Goal: Task Accomplishment & Management: Manage account settings

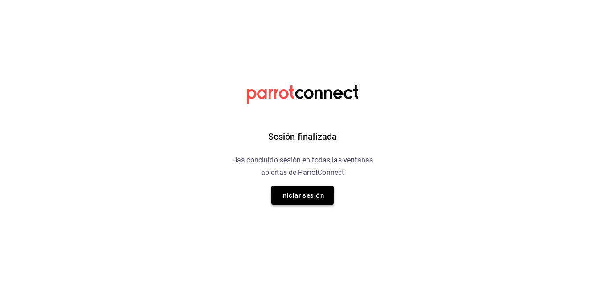
click at [317, 194] on button "Iniciar sesión" at bounding box center [302, 195] width 62 height 19
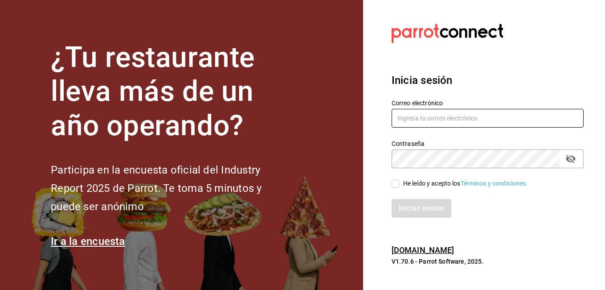
click at [416, 121] on input "text" at bounding box center [488, 118] width 192 height 19
type input "erangel@caralmexico.com"
click at [397, 187] on input "He leído y acepto los Términos y condiciones." at bounding box center [396, 184] width 8 height 8
checkbox input "true"
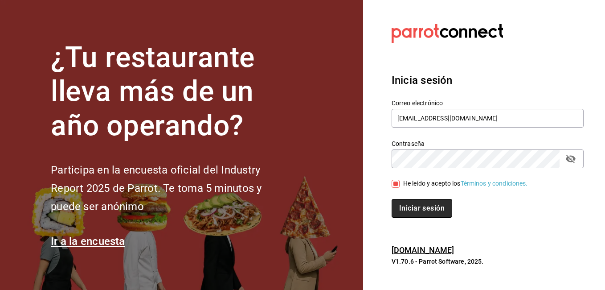
click at [413, 205] on button "Iniciar sesión" at bounding box center [422, 208] width 61 height 19
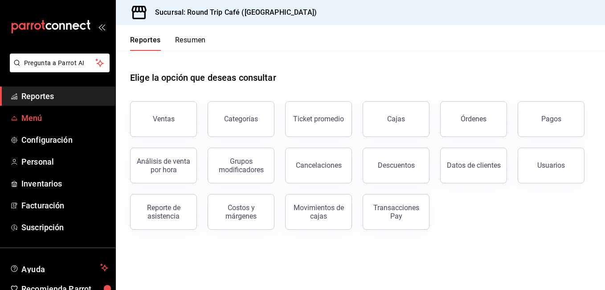
click at [42, 120] on span "Menú" at bounding box center [64, 118] width 87 height 12
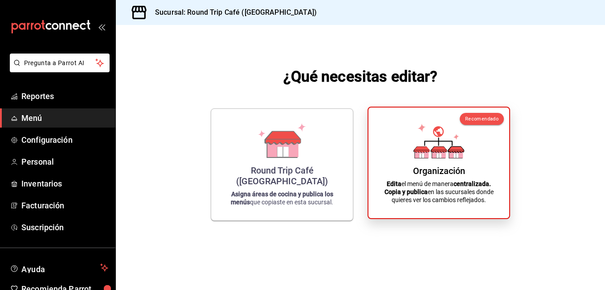
click at [416, 185] on p "Edita el menú de manera centralizada. Copia y publica en las sucursales donde q…" at bounding box center [438, 192] width 119 height 24
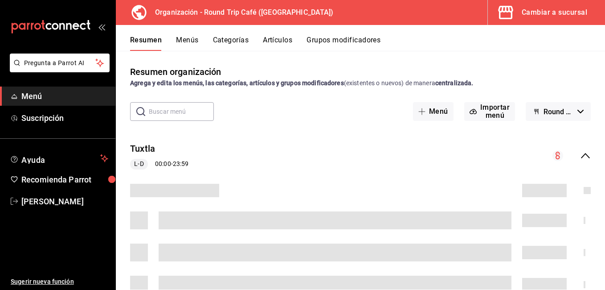
click at [274, 42] on button "Artículos" at bounding box center [277, 43] width 29 height 15
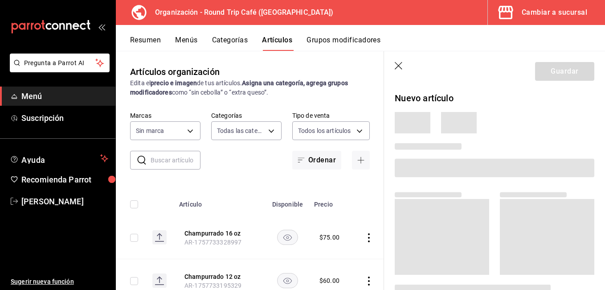
type input "606180b2-9c73-4385-b954-7e7f513ebbe5,e80343b3-b988-42cd-b5cf-f7423a2ba3c7,3510c…"
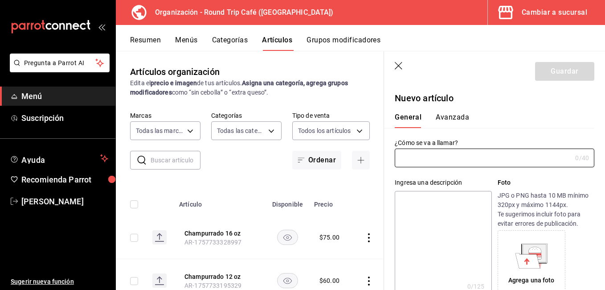
type input "64482901-c46a-4556-bf92-8b2b3eb2abb6"
type input "AR-1758233048500"
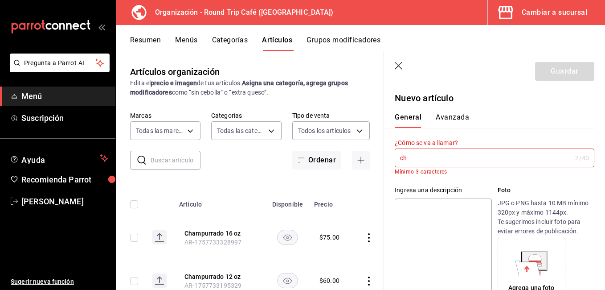
type input "c"
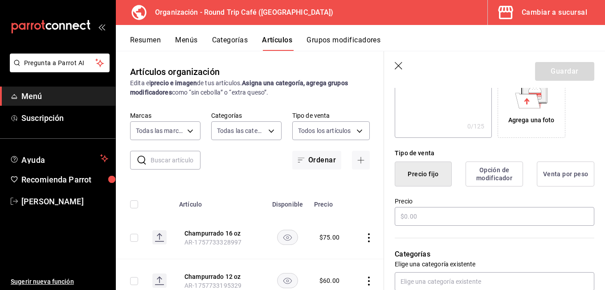
scroll to position [160, 0]
type input "Chocolate 12 oz"
click at [442, 215] on input "text" at bounding box center [495, 215] width 200 height 19
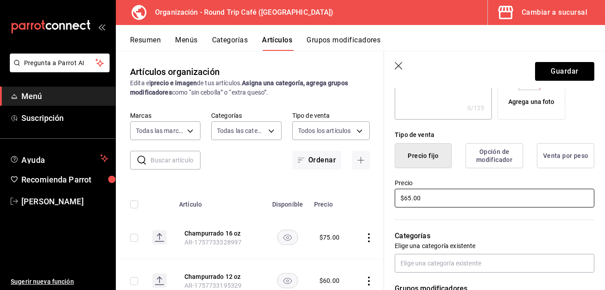
scroll to position [321, 0]
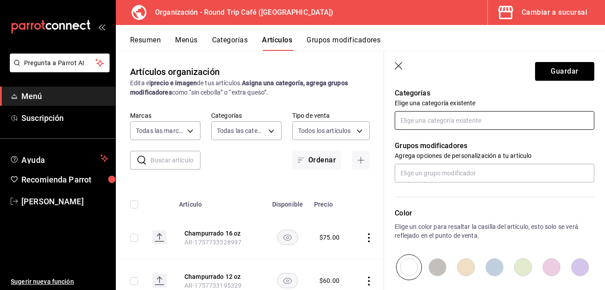
type input "$65.00"
click at [428, 122] on input "text" at bounding box center [495, 120] width 200 height 19
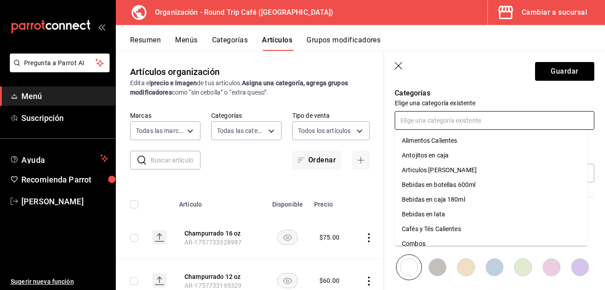
click at [426, 230] on li "Cafés y Tés Calientes" at bounding box center [491, 228] width 193 height 15
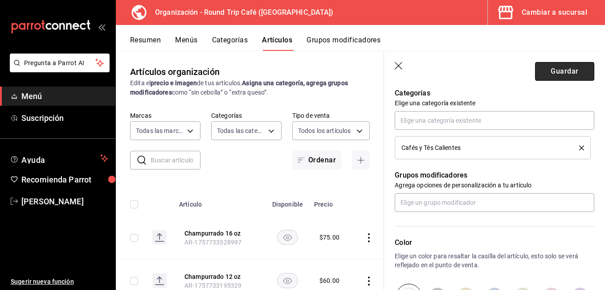
click at [557, 73] on button "Guardar" at bounding box center [564, 71] width 59 height 19
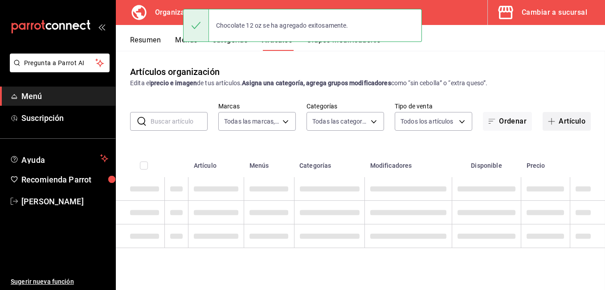
click at [576, 123] on button "Artículo" at bounding box center [567, 121] width 48 height 19
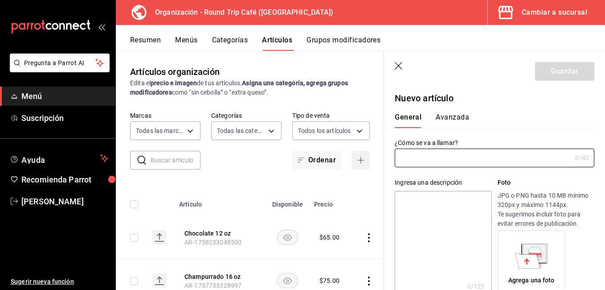
type input "AR-1758233170409"
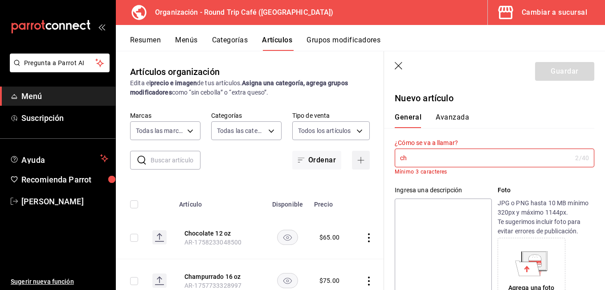
type input "c"
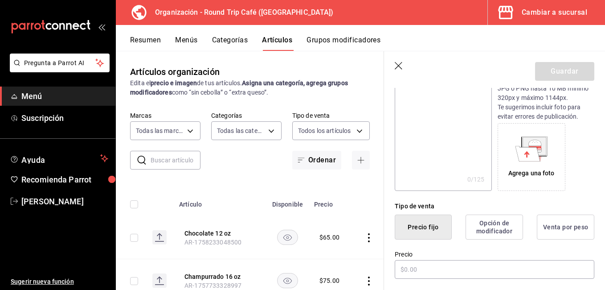
scroll to position [143, 0]
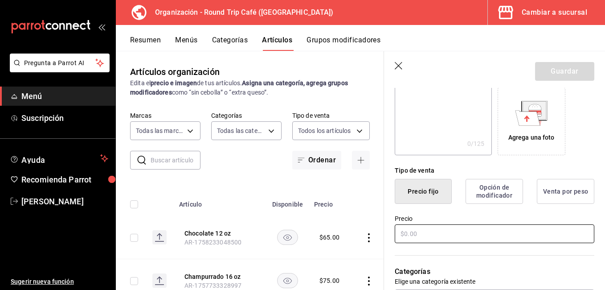
type input "Chocolate 16 oz"
click at [408, 235] on input "text" at bounding box center [495, 233] width 200 height 19
type input "$75.00"
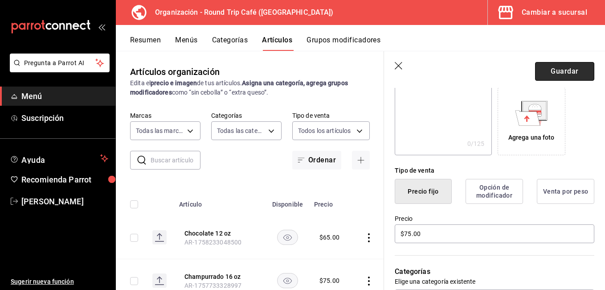
click at [562, 67] on button "Guardar" at bounding box center [564, 71] width 59 height 19
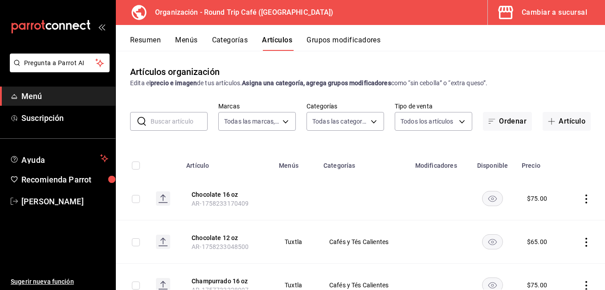
click at [182, 43] on button "Menús" at bounding box center [186, 43] width 22 height 15
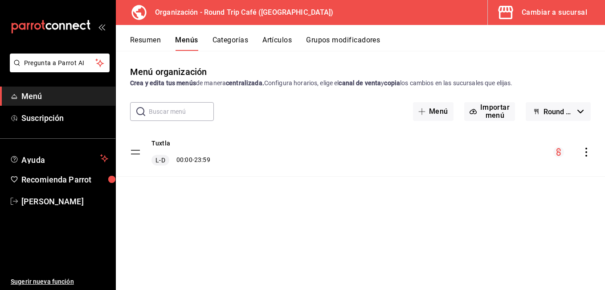
click at [583, 155] on icon "actions" at bounding box center [586, 151] width 9 height 9
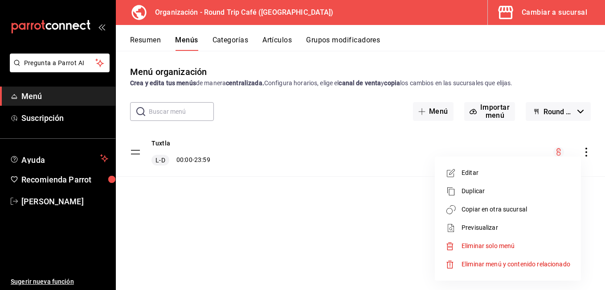
click at [488, 209] on span "Copiar en otra sucursal" at bounding box center [516, 208] width 109 height 9
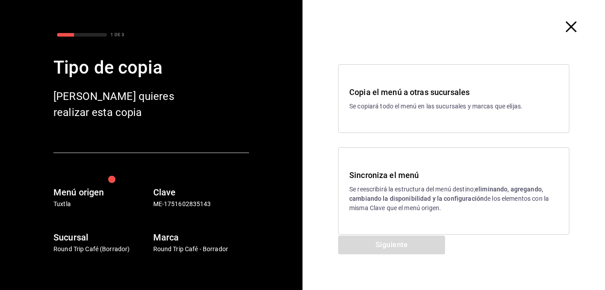
click at [449, 118] on div "Copia el menú a otras sucursales Se copiará todo el menú en las sucursales y ma…" at bounding box center [453, 98] width 231 height 69
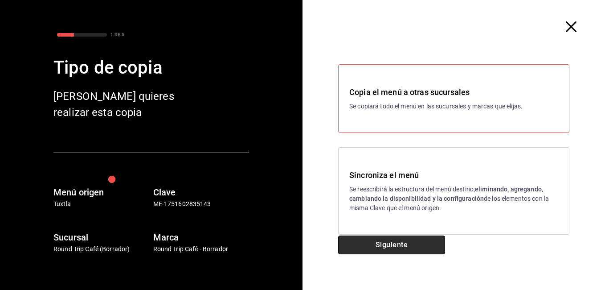
click at [401, 243] on button "Siguiente" at bounding box center [391, 244] width 107 height 19
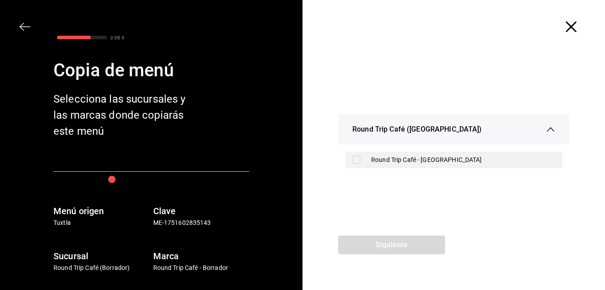
click at [357, 156] on input "checkbox" at bounding box center [356, 159] width 8 height 8
checkbox input "true"
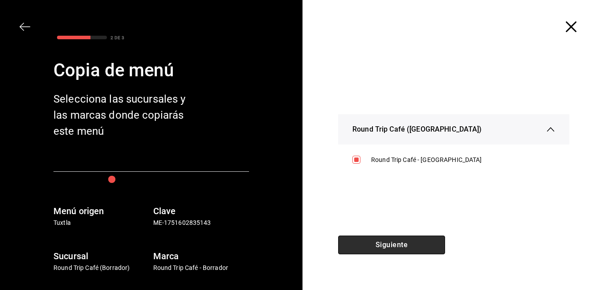
click at [378, 240] on button "Siguiente" at bounding box center [391, 244] width 107 height 19
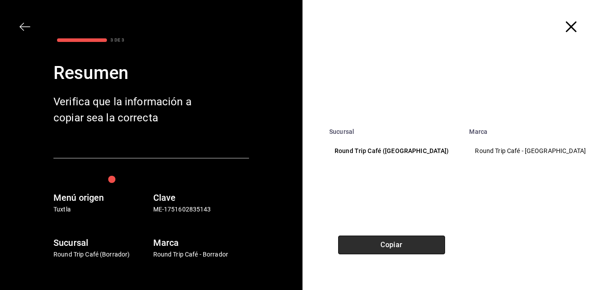
click at [378, 240] on button "Copiar" at bounding box center [391, 244] width 107 height 19
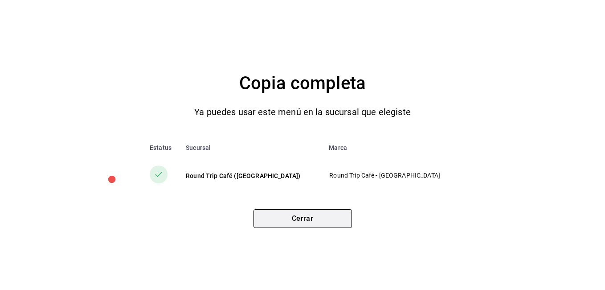
click at [342, 226] on button "Cerrar" at bounding box center [302, 218] width 98 height 19
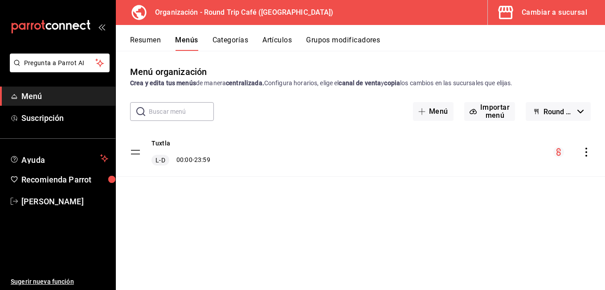
click at [586, 155] on icon "actions" at bounding box center [586, 151] width 2 height 9
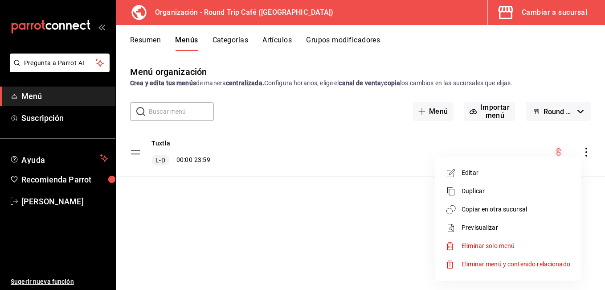
click at [504, 206] on span "Copiar en otra sucursal" at bounding box center [516, 208] width 109 height 9
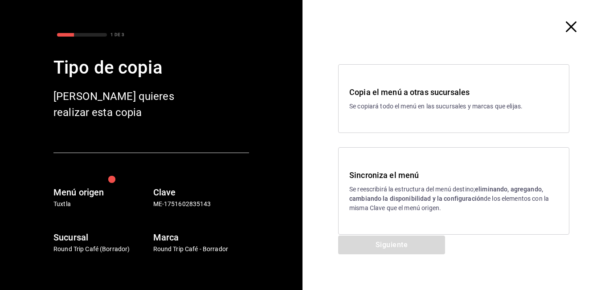
click at [375, 176] on h3 "Sincroniza el menú" at bounding box center [453, 175] width 209 height 12
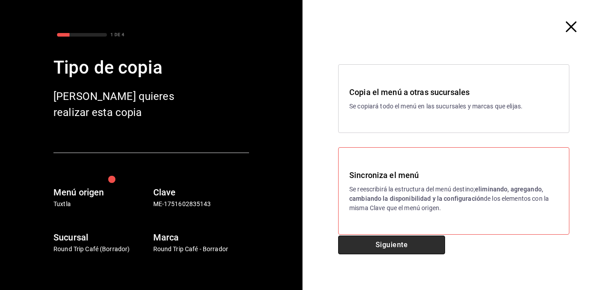
click at [396, 250] on button "Siguiente" at bounding box center [391, 244] width 107 height 19
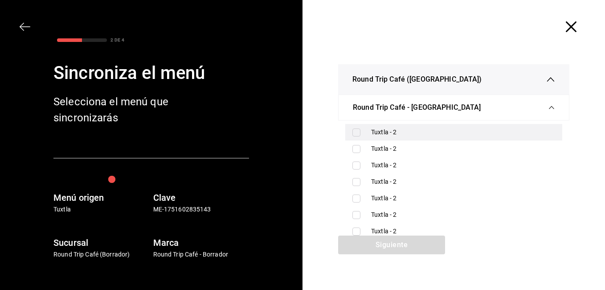
click at [352, 128] on input "checkbox" at bounding box center [356, 132] width 8 height 8
checkbox input "true"
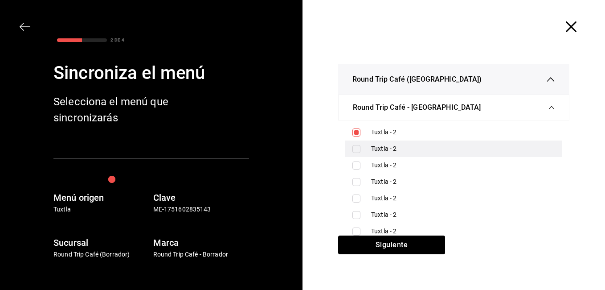
click at [352, 147] on input "checkbox" at bounding box center [356, 149] width 8 height 8
checkbox input "true"
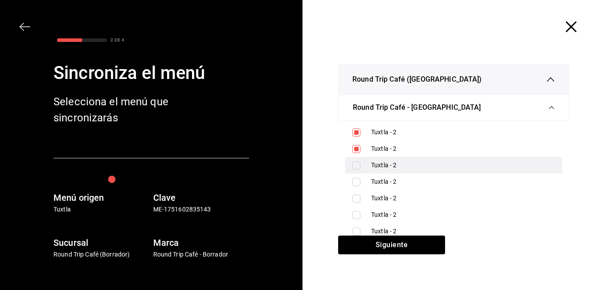
click at [353, 166] on input "checkbox" at bounding box center [356, 165] width 8 height 8
checkbox input "true"
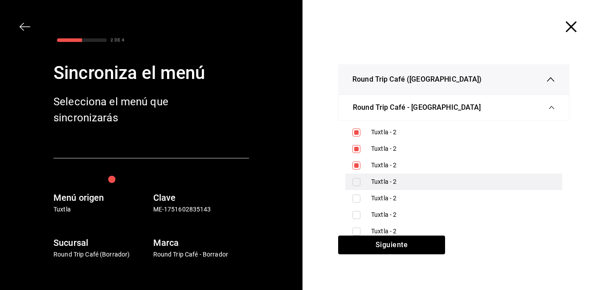
click at [352, 180] on input "checkbox" at bounding box center [356, 182] width 8 height 8
checkbox input "true"
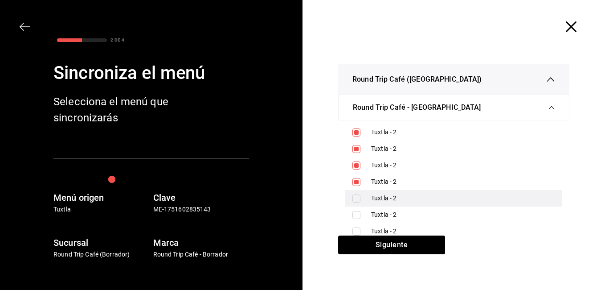
click at [353, 194] on input "checkbox" at bounding box center [356, 198] width 8 height 8
checkbox input "true"
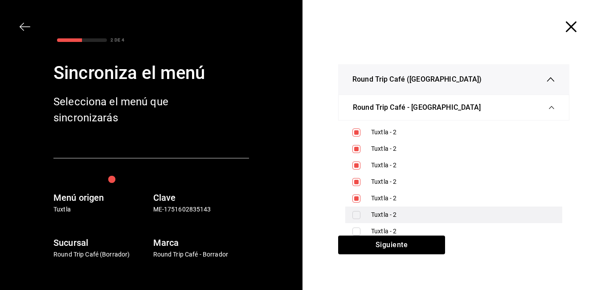
click at [353, 214] on input "checkbox" at bounding box center [356, 215] width 8 height 8
checkbox input "true"
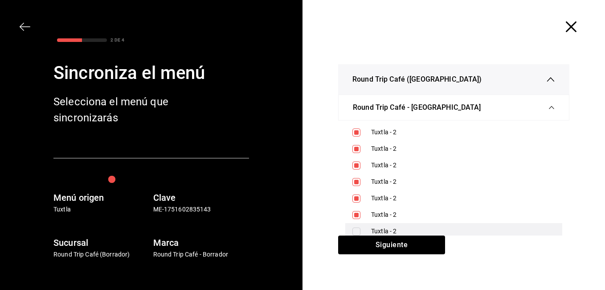
click at [353, 226] on div "Tuxtla - 2" at bounding box center [453, 231] width 217 height 16
checkbox input "true"
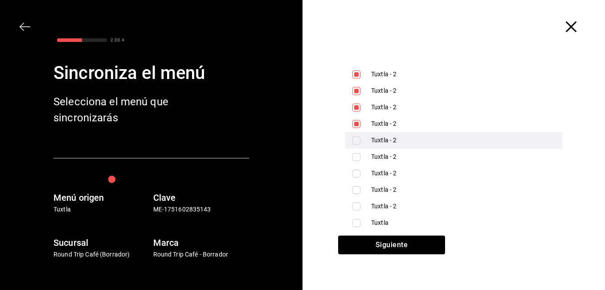
click at [352, 138] on input "checkbox" at bounding box center [356, 140] width 8 height 8
checkbox input "true"
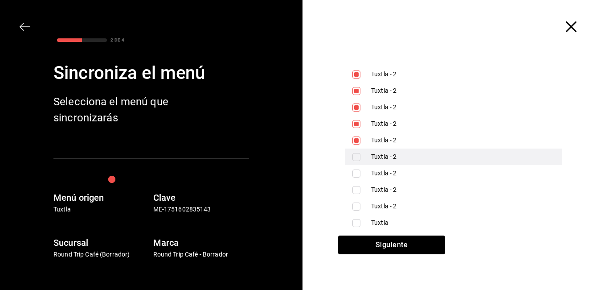
click at [354, 161] on div "Tuxtla - 2" at bounding box center [453, 156] width 217 height 16
checkbox input "true"
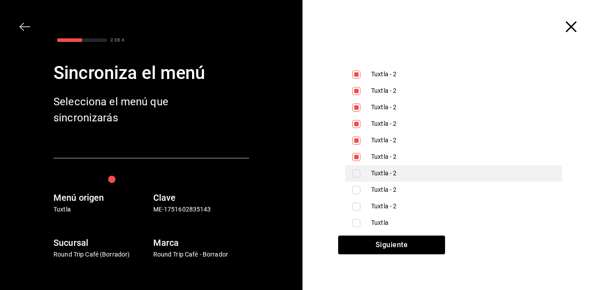
click at [353, 174] on input "checkbox" at bounding box center [356, 173] width 8 height 8
checkbox input "true"
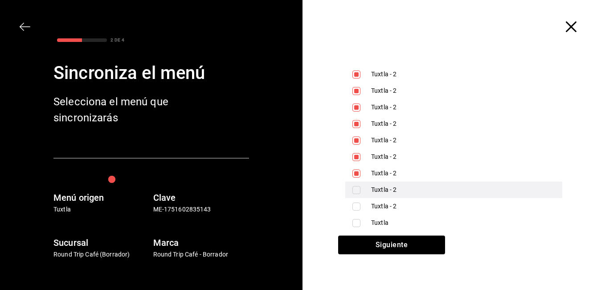
click at [352, 188] on input "checkbox" at bounding box center [356, 190] width 8 height 8
checkbox input "true"
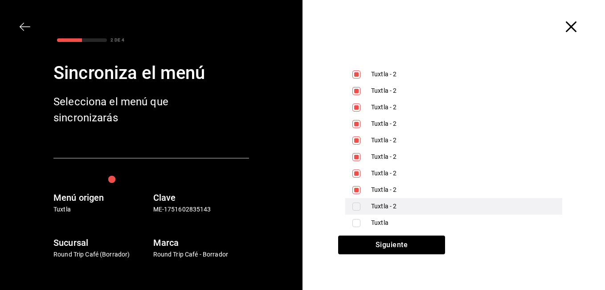
click at [352, 204] on input "checkbox" at bounding box center [356, 206] width 8 height 8
checkbox input "true"
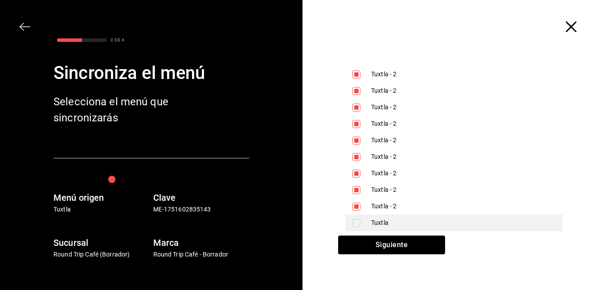
click at [354, 224] on input "checkbox" at bounding box center [356, 223] width 8 height 8
checkbox input "true"
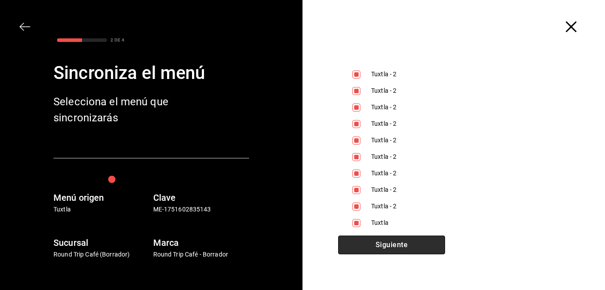
click at [369, 241] on button "Siguiente" at bounding box center [391, 244] width 107 height 19
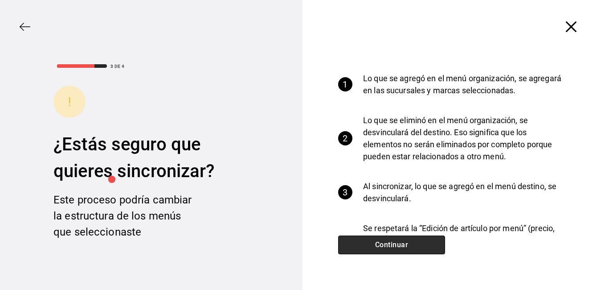
click at [378, 241] on button "Continuar" at bounding box center [391, 244] width 107 height 19
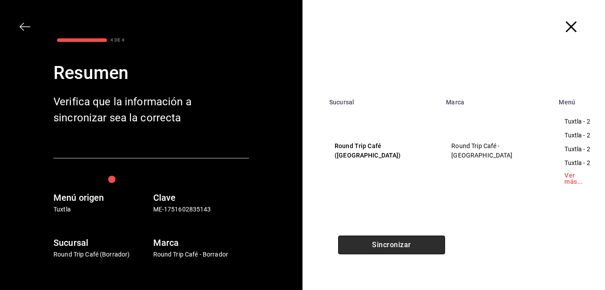
click at [378, 241] on button "Sincronizar" at bounding box center [391, 244] width 107 height 19
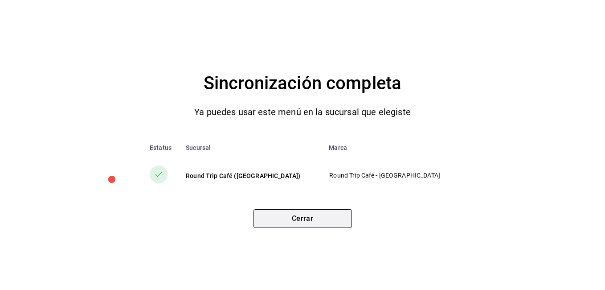
click at [314, 217] on button "Cerrar" at bounding box center [302, 218] width 98 height 19
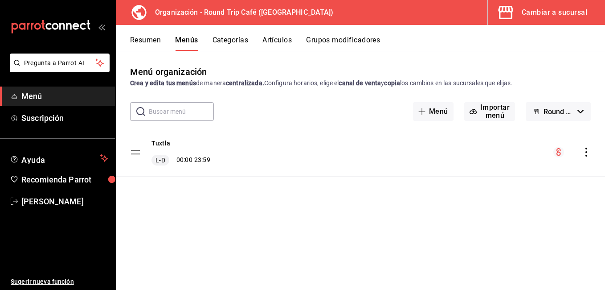
click at [282, 41] on button "Artículos" at bounding box center [276, 43] width 29 height 15
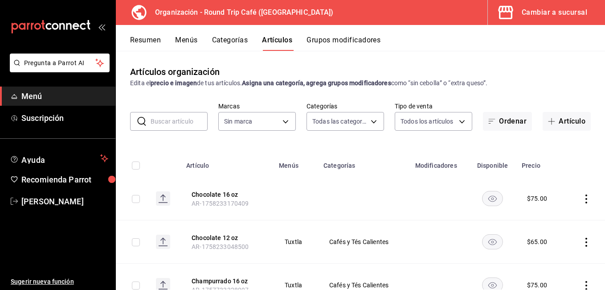
type input "606180b2-9c73-4385-b954-7e7f513ebbe5,e80343b3-b988-42cd-b5cf-f7423a2ba3c7,3510c…"
type input "64482901-c46a-4556-bf92-8b2b3eb2abb6"
click at [548, 10] on div "Cambiar a sucursal" at bounding box center [554, 12] width 65 height 12
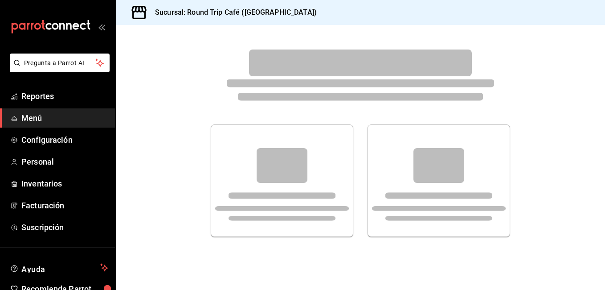
click at [308, 158] on div at bounding box center [282, 180] width 120 height 97
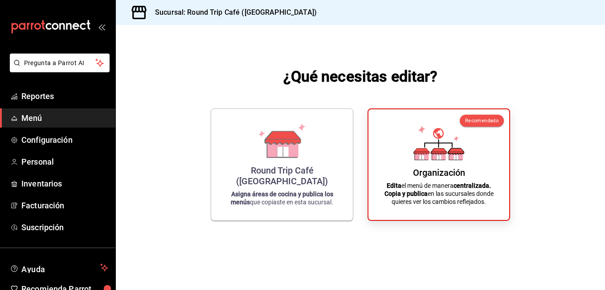
click at [308, 158] on div "Round Trip Café (Chiapas) Asigna áreas de cocina y publica los menús que copias…" at bounding box center [282, 164] width 120 height 97
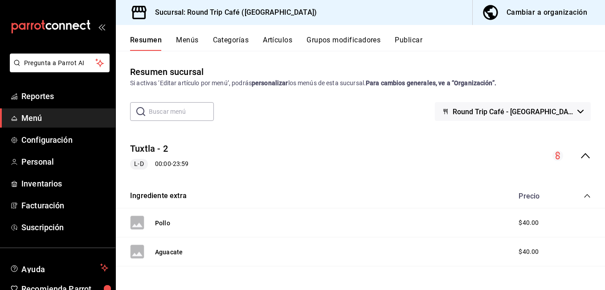
click at [540, 15] on div "Cambiar a organización" at bounding box center [547, 12] width 81 height 12
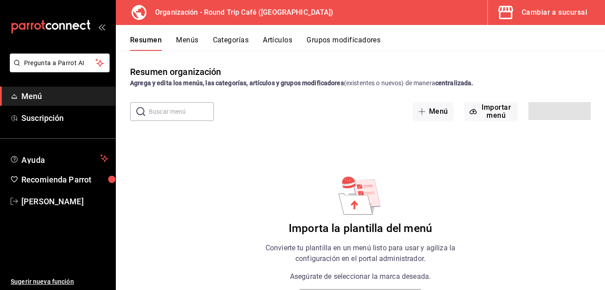
click at [190, 36] on button "Menús" at bounding box center [187, 43] width 22 height 15
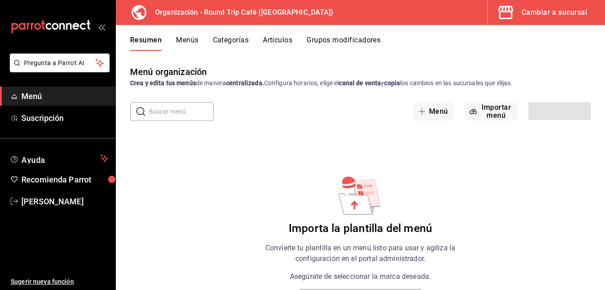
click at [231, 43] on button "Categorías" at bounding box center [231, 43] width 36 height 15
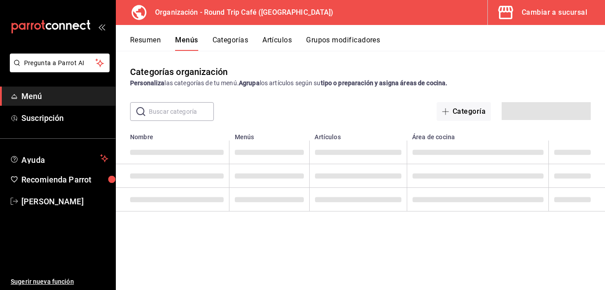
click at [557, 16] on div "Cambiar a sucursal" at bounding box center [554, 12] width 65 height 12
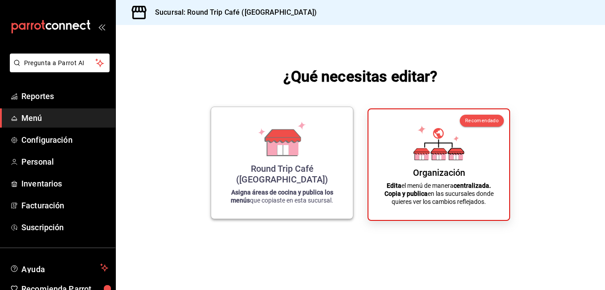
click at [299, 176] on div "Round Trip Café ([GEOGRAPHIC_DATA])" at bounding box center [282, 173] width 120 height 21
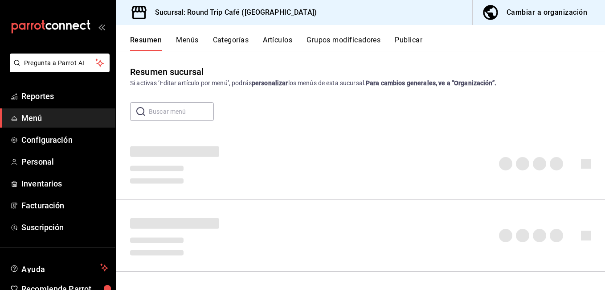
click at [301, 161] on div at bounding box center [360, 163] width 489 height 57
click at [38, 184] on span "Inventarios" at bounding box center [64, 183] width 87 height 12
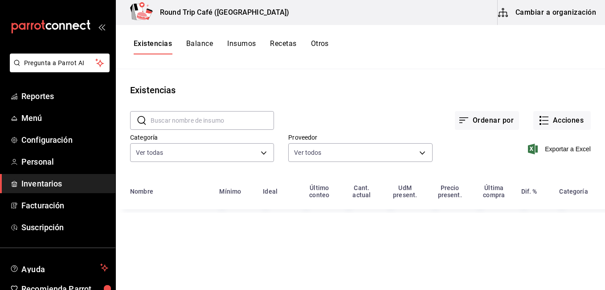
click at [288, 47] on button "Recetas" at bounding box center [283, 46] width 26 height 15
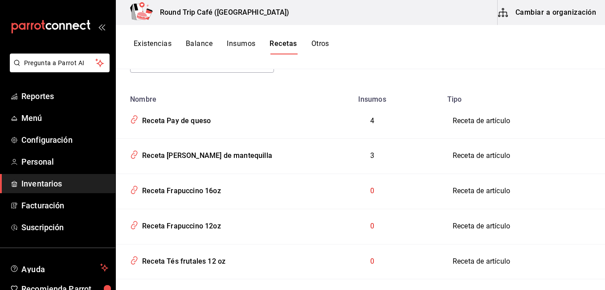
scroll to position [107, 0]
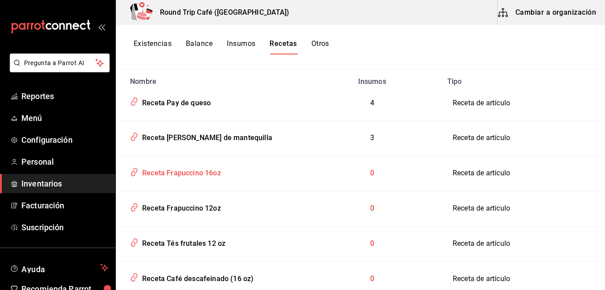
click at [194, 172] on div "Receta Frapuccino 16oz" at bounding box center [180, 171] width 82 height 14
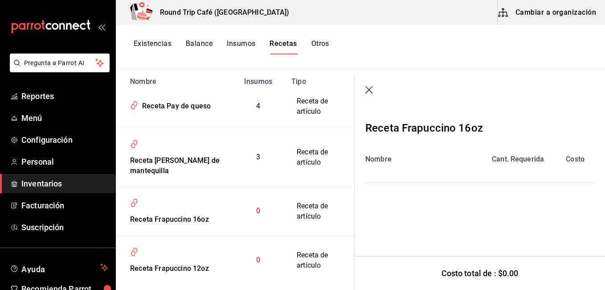
drag, startPoint x: 605, startPoint y: 222, endPoint x: 600, endPoint y: 233, distance: 12.0
click at [600, 233] on div "Receta Frapuccino 16oz Nombre Cant. Requerida Costo" at bounding box center [480, 171] width 250 height 131
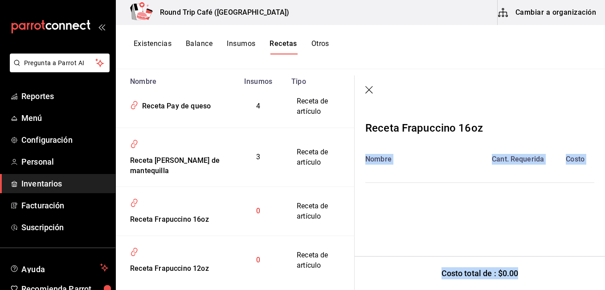
drag, startPoint x: 593, startPoint y: 125, endPoint x: 593, endPoint y: 273, distance: 147.9
click at [593, 236] on div "Receta Frapuccino 16oz Nombre Cant. Requerida Costo Costo total de : $0.00" at bounding box center [480, 171] width 250 height 131
drag, startPoint x: 593, startPoint y: 273, endPoint x: 511, endPoint y: 214, distance: 100.3
click at [511, 214] on div "Receta Frapuccino 16oz Nombre Cant. Requerida Costo" at bounding box center [480, 171] width 250 height 131
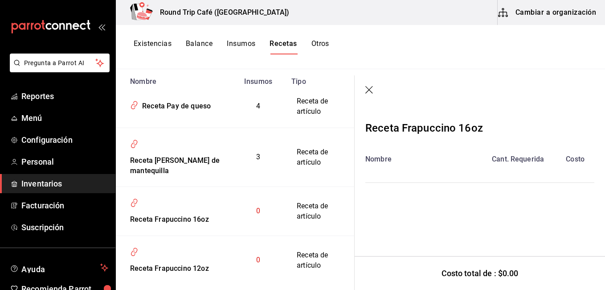
click at [511, 214] on div "Receta Frapuccino 16oz Nombre Cant. Requerida Costo" at bounding box center [480, 171] width 250 height 131
click at [371, 89] on icon "button" at bounding box center [369, 90] width 9 height 9
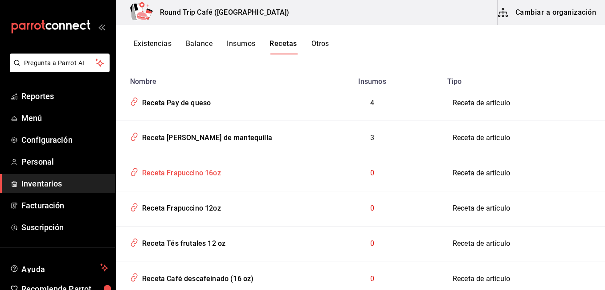
click at [185, 171] on div "Receta Frapuccino 16oz" at bounding box center [180, 171] width 82 height 14
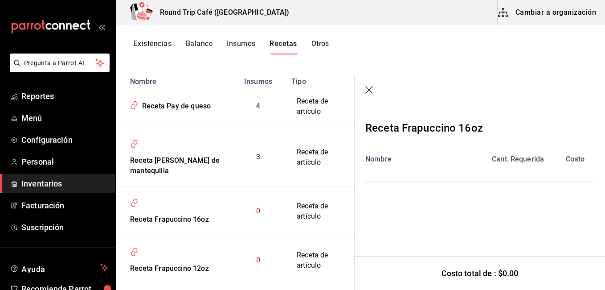
click at [383, 163] on div "Nombre" at bounding box center [422, 159] width 114 height 11
click at [524, 184] on div "Receta Frapuccino 16oz Nombre Cant. Requerida Costo" at bounding box center [480, 171] width 250 height 131
click at [523, 159] on div "Cant. Requerida" at bounding box center [518, 159] width 76 height 11
click at [501, 257] on div "Costo total de : $0.00" at bounding box center [480, 273] width 250 height 34
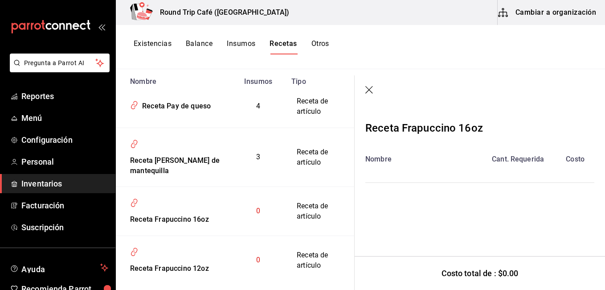
click at [501, 257] on div "Costo total de : $0.00" at bounding box center [480, 273] width 250 height 34
drag, startPoint x: 501, startPoint y: 257, endPoint x: 452, endPoint y: 203, distance: 72.8
click at [452, 203] on div "Receta Frapuccino 16oz Nombre Cant. Requerida Costo" at bounding box center [480, 171] width 250 height 131
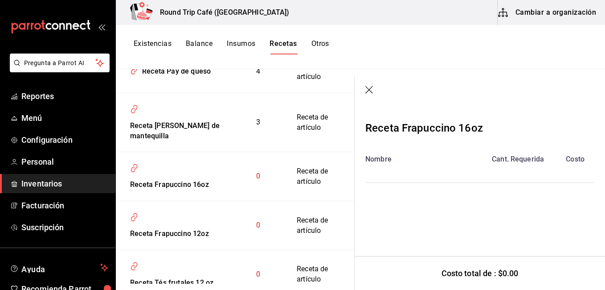
scroll to position [160, 0]
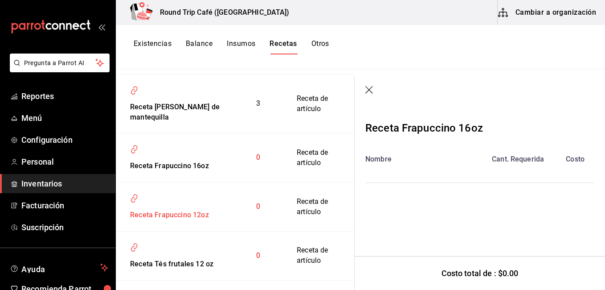
click at [169, 220] on div "Receta Frapuccino 12oz" at bounding box center [168, 213] width 82 height 14
click at [145, 220] on div "Receta Frapuccino 12oz" at bounding box center [173, 204] width 93 height 31
click at [144, 220] on div "Receta Frapuccino 12oz" at bounding box center [168, 213] width 82 height 14
click at [514, 159] on div "Cant. Requerida" at bounding box center [518, 159] width 76 height 11
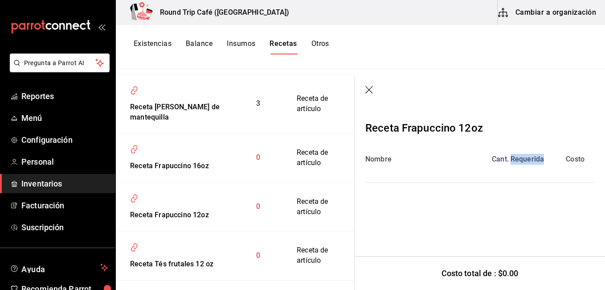
click at [514, 159] on div "Cant. Requerida" at bounding box center [518, 159] width 76 height 11
drag, startPoint x: 396, startPoint y: 156, endPoint x: 427, endPoint y: 166, distance: 32.3
click at [427, 166] on div "Nombre Cant. Requerida Costo" at bounding box center [479, 168] width 229 height 29
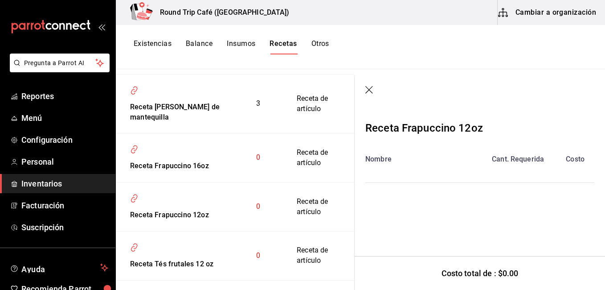
click at [427, 166] on div "Nombre Cant. Requerida Costo" at bounding box center [479, 168] width 229 height 29
click at [605, 251] on html "Pregunta a Parrot AI Reportes Menú Configuración Personal Inventarios Facturaci…" at bounding box center [302, 141] width 605 height 283
click at [605, 237] on html "Pregunta a Parrot AI Reportes Menú Configuración Personal Inventarios Facturaci…" at bounding box center [302, 141] width 605 height 283
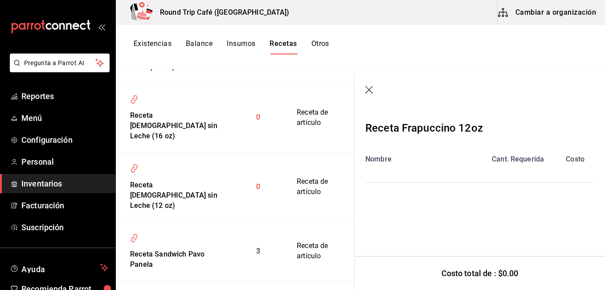
scroll to position [722, 0]
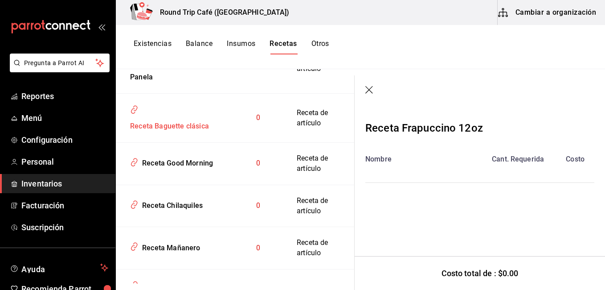
click at [167, 131] on div "Receta Baguette clásica" at bounding box center [168, 125] width 82 height 14
drag, startPoint x: 546, startPoint y: 194, endPoint x: 502, endPoint y: 168, distance: 50.9
click at [503, 169] on div "Receta Baguette clásica Nombre Cant. Requerida Costo" at bounding box center [480, 171] width 250 height 131
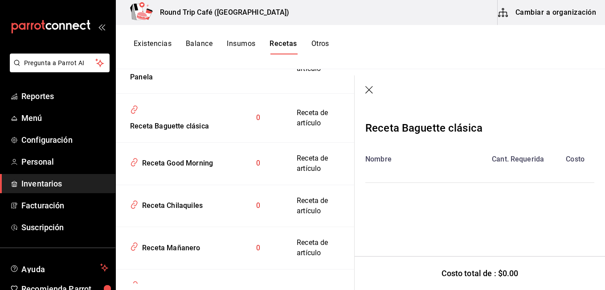
click at [376, 161] on div "Nombre" at bounding box center [422, 159] width 114 height 11
click at [477, 268] on div "Costo total de : $0.00" at bounding box center [480, 273] width 250 height 34
drag, startPoint x: 434, startPoint y: 220, endPoint x: 395, endPoint y: 185, distance: 52.7
click at [395, 185] on div "Receta Baguette clásica Nombre Cant. Requerida Costo" at bounding box center [480, 171] width 250 height 131
click at [410, 250] on section "Receta Baguette clásica Nombre Cant. Requerida Costo Costo total de : $0.00" at bounding box center [480, 182] width 250 height 214
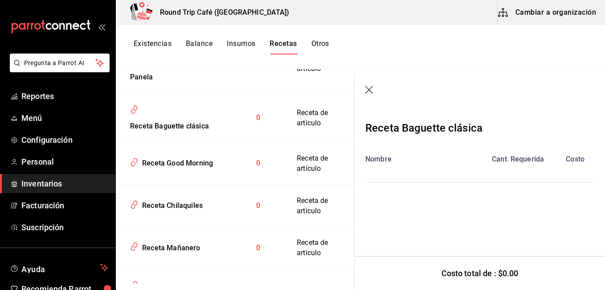
click at [506, 160] on div "Cant. Requerida" at bounding box center [518, 159] width 76 height 11
click at [418, 124] on div "Receta Baguette clásica" at bounding box center [423, 128] width 117 height 16
click at [368, 88] on icon "button" at bounding box center [369, 90] width 9 height 9
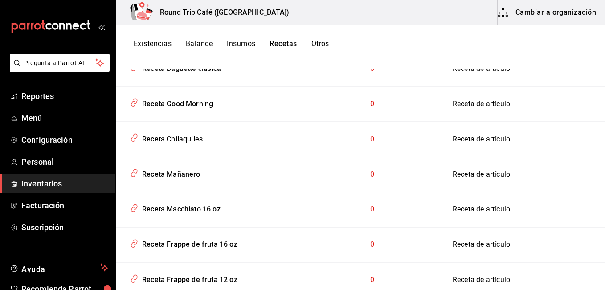
scroll to position [448, 0]
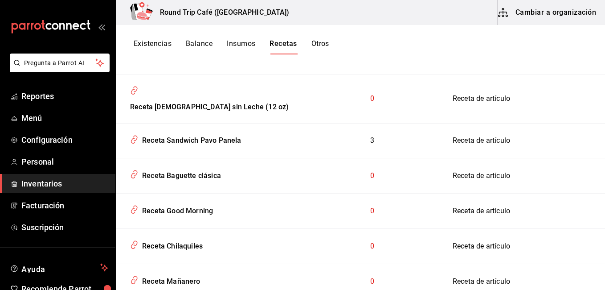
drag, startPoint x: 133, startPoint y: 147, endPoint x: 307, endPoint y: 167, distance: 175.4
click at [307, 193] on td "0" at bounding box center [372, 210] width 140 height 35
click at [198, 167] on div "Receta Baguette clásica" at bounding box center [180, 174] width 82 height 14
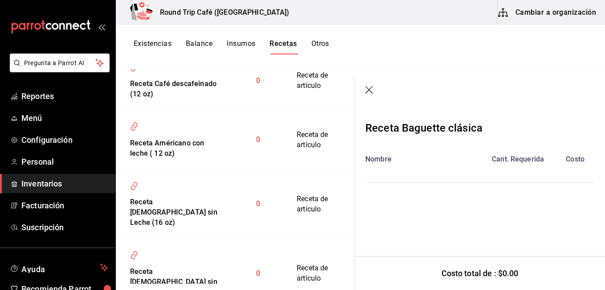
click at [198, 149] on td "Receta Américano con leche ( 12 oz)" at bounding box center [173, 139] width 114 height 59
click at [568, 159] on div "Costo" at bounding box center [575, 159] width 38 height 11
click at [481, 189] on div "Receta Baguette clásica Nombre Cant. Requerida Costo" at bounding box center [480, 171] width 250 height 131
click at [380, 168] on div "Nombre Cant. Requerida Costo" at bounding box center [479, 168] width 229 height 29
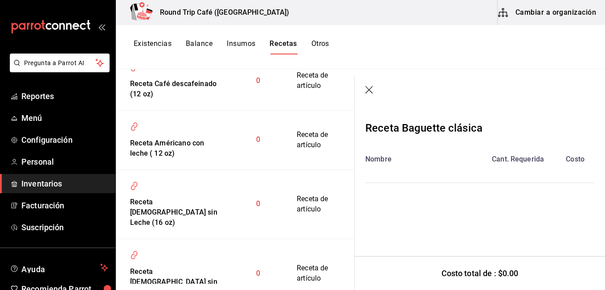
click at [380, 168] on div "Nombre Cant. Requerida Costo" at bounding box center [479, 168] width 229 height 29
click at [381, 158] on div "Nombre" at bounding box center [422, 159] width 114 height 11
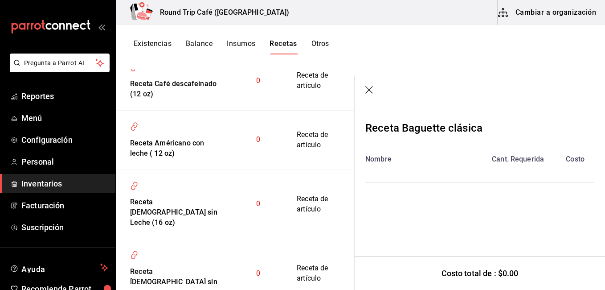
click at [381, 158] on div "Nombre" at bounding box center [422, 159] width 114 height 11
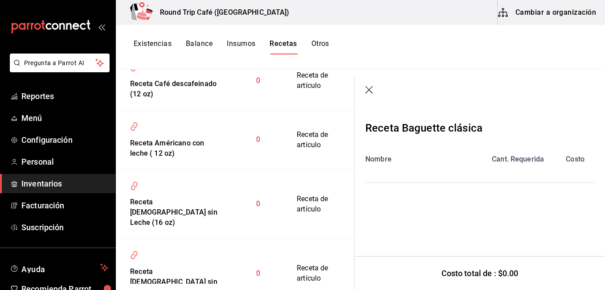
click at [381, 158] on div "Nombre" at bounding box center [422, 159] width 114 height 11
click at [386, 199] on div "Receta Baguette clásica Nombre Cant. Requerida Costo" at bounding box center [480, 171] width 250 height 131
click at [489, 276] on div "Costo total de : $0.00" at bounding box center [480, 273] width 250 height 34
drag, startPoint x: 489, startPoint y: 276, endPoint x: 477, endPoint y: 224, distance: 53.8
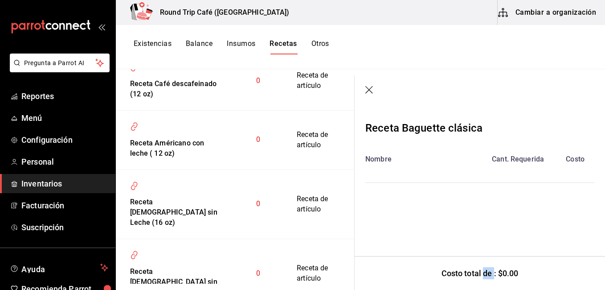
click at [477, 224] on div "Receta Baguette clásica Nombre Cant. Requerida Costo" at bounding box center [480, 171] width 250 height 131
click at [246, 42] on button "Insumos" at bounding box center [241, 46] width 29 height 15
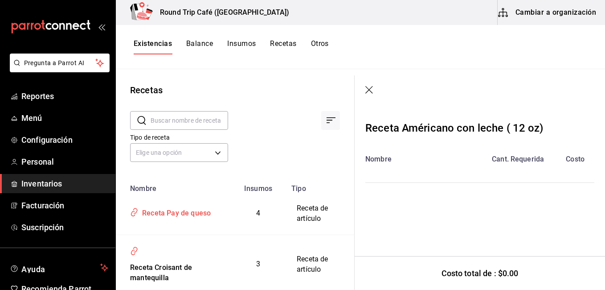
drag, startPoint x: 0, startPoint y: 0, endPoint x: 171, endPoint y: 225, distance: 282.4
click at [168, 229] on div "Round Trip Café ([GEOGRAPHIC_DATA]) Cambiar a organización Existencias Balance …" at bounding box center [360, 141] width 489 height 283
click at [168, 218] on div "Receta Pay de queso" at bounding box center [175, 211] width 72 height 14
click at [171, 218] on div "Receta Pay de queso" at bounding box center [175, 211] width 72 height 14
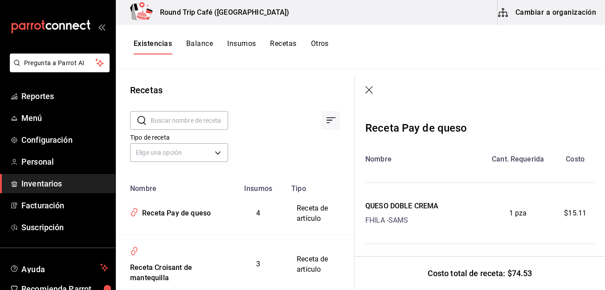
click at [417, 207] on div "QUESO DOBLE CREMA" at bounding box center [401, 205] width 73 height 11
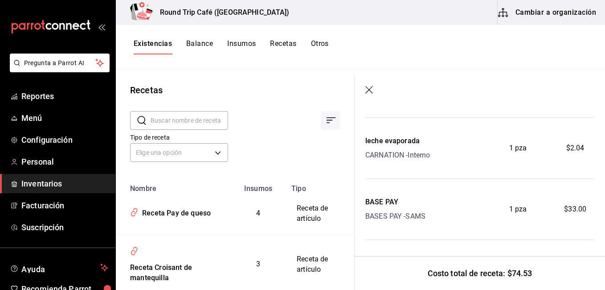
click at [292, 41] on button "Recetas" at bounding box center [283, 46] width 26 height 15
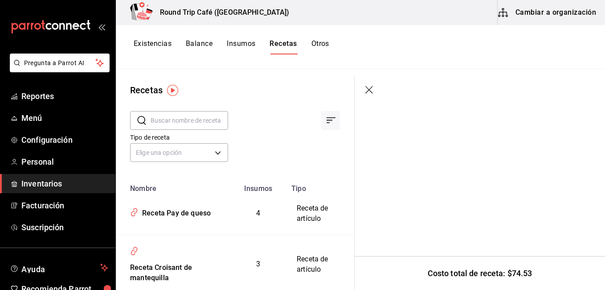
click at [367, 91] on icon "button" at bounding box center [369, 90] width 8 height 8
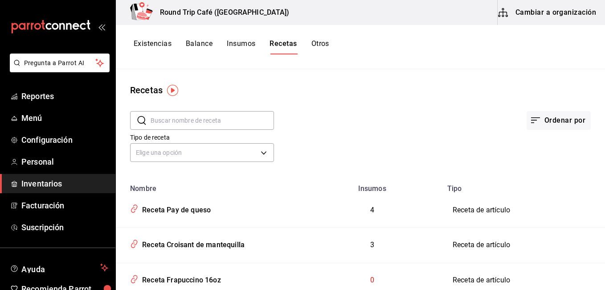
click at [481, 209] on td "Receta de artículo" at bounding box center [523, 209] width 163 height 35
click at [208, 248] on div "Receta Croisant de mantequilla" at bounding box center [192, 243] width 106 height 14
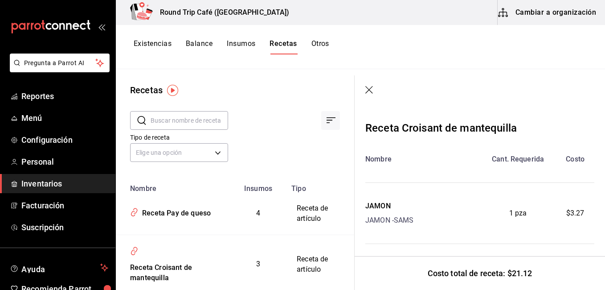
click at [426, 221] on div "[PERSON_NAME] - SAMS" at bounding box center [422, 212] width 114 height 25
click at [382, 218] on div "JAMON - SAMS" at bounding box center [389, 220] width 48 height 11
click at [535, 263] on div "Costo total de receta: $21.12" at bounding box center [480, 273] width 250 height 34
click at [438, 175] on div "Nombre Cant. Requerida Costo JAMON JAMON - SAMS 1 pza $3.27 CROSAIN CROSAIN - S…" at bounding box center [479, 260] width 229 height 212
click at [438, 174] on div "Nombre Cant. Requerida Costo JAMON JAMON - SAMS 1 pza $3.27 CROSAIN CROSAIN - S…" at bounding box center [479, 260] width 229 height 212
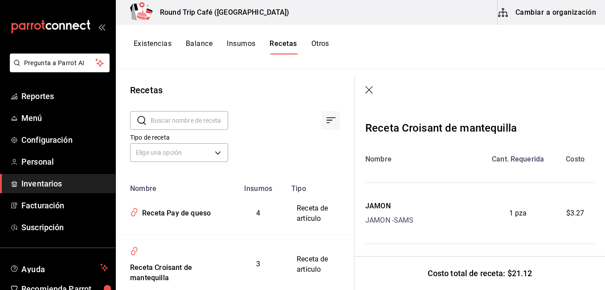
click at [438, 174] on div "Nombre Cant. Requerida Costo JAMON JAMON - SAMS 1 pza $3.27 CROSAIN CROSAIN - S…" at bounding box center [479, 260] width 229 height 212
click at [429, 189] on div "Nombre Cant. Requerida Costo JAMON JAMON - SAMS 1 pza $3.27 CROSAIN CROSAIN - S…" at bounding box center [479, 260] width 229 height 212
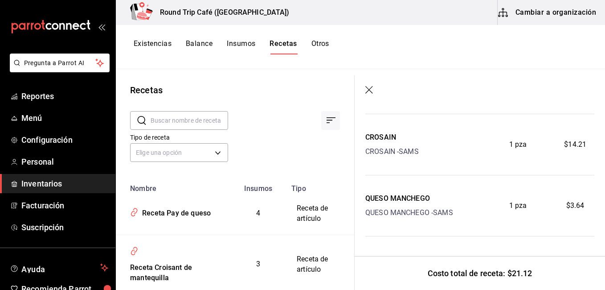
click at [542, 17] on button "Cambiar a organización" at bounding box center [548, 12] width 100 height 25
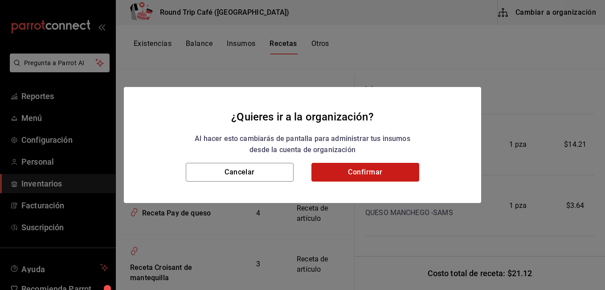
click at [353, 170] on button "Confirmar" at bounding box center [365, 172] width 108 height 19
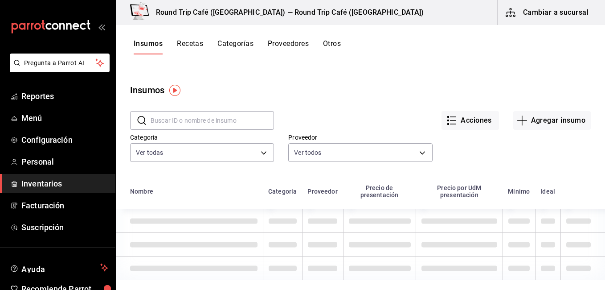
click at [193, 45] on button "Recetas" at bounding box center [190, 46] width 26 height 15
click at [196, 48] on button "Recetas" at bounding box center [190, 46] width 26 height 15
click at [195, 45] on button "Recetas" at bounding box center [190, 46] width 26 height 15
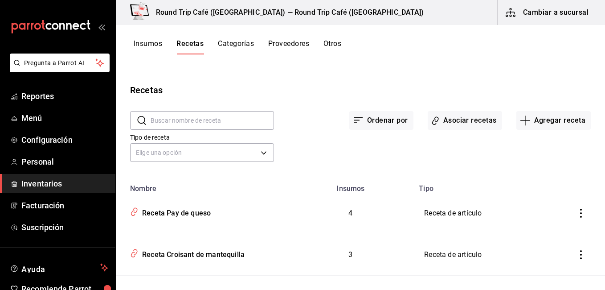
scroll to position [89, 0]
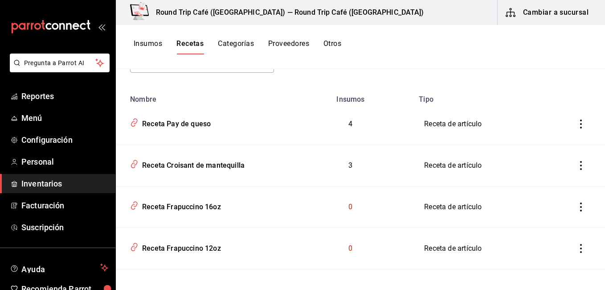
click at [576, 208] on icon "inventoriesTable" at bounding box center [580, 206] width 9 height 9
click at [187, 215] on div at bounding box center [302, 145] width 605 height 290
click at [161, 205] on div "Receta Frapuccino 16oz" at bounding box center [180, 205] width 82 height 14
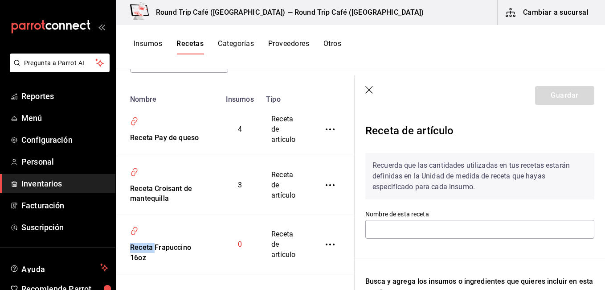
type input "Receta Frapuccino 16oz"
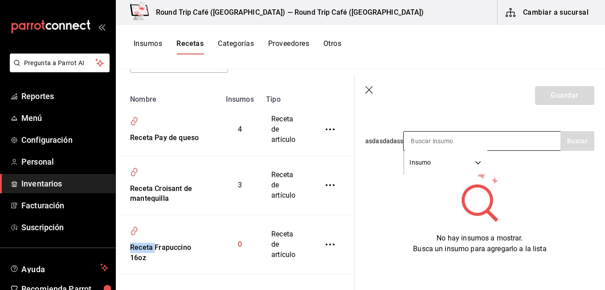
click at [484, 135] on input at bounding box center [448, 140] width 89 height 19
click at [577, 131] on button "Buscar" at bounding box center [577, 141] width 34 height 20
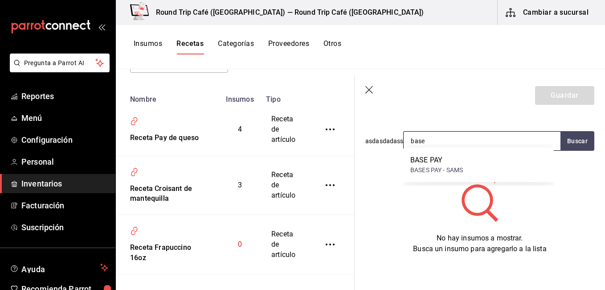
click at [480, 131] on input "base" at bounding box center [448, 140] width 89 height 19
type input "b"
type input "polvo"
click at [582, 139] on button "Buscar" at bounding box center [577, 141] width 34 height 20
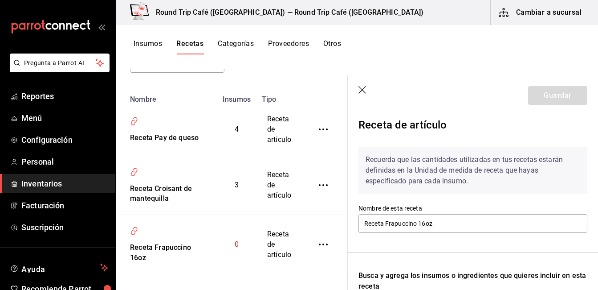
click at [154, 41] on button "Insumos" at bounding box center [148, 46] width 29 height 15
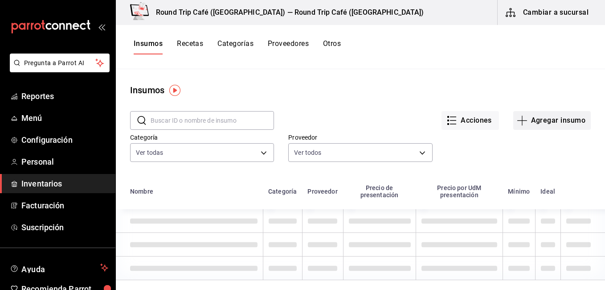
click at [554, 124] on button "Agregar insumo" at bounding box center [552, 120] width 78 height 19
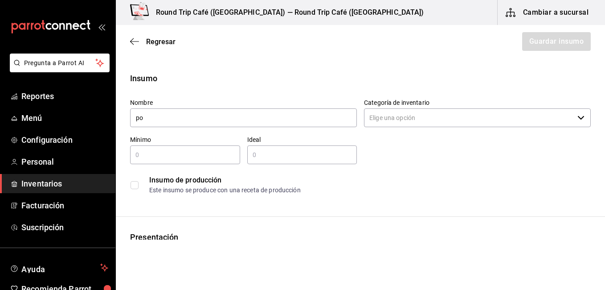
type input "p"
type input "Polvo base"
click at [520, 123] on input "Categoría de inventario" at bounding box center [469, 117] width 210 height 19
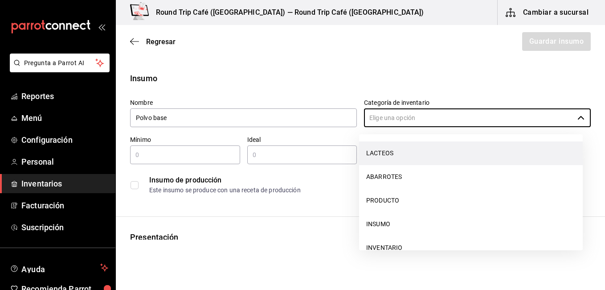
click at [513, 143] on li "LACTEOS" at bounding box center [471, 153] width 224 height 24
type input "LACTEOS"
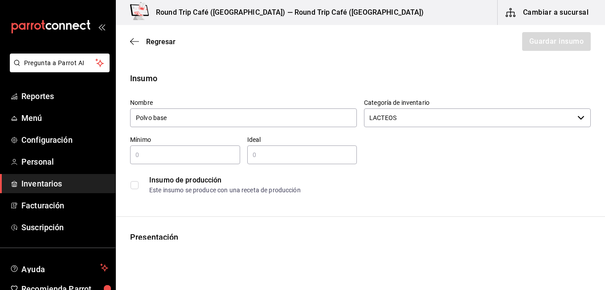
click at [215, 163] on div "​" at bounding box center [185, 154] width 110 height 19
type input "1"
type input "0.50"
click at [264, 162] on div "​" at bounding box center [302, 154] width 110 height 19
type input "1.36"
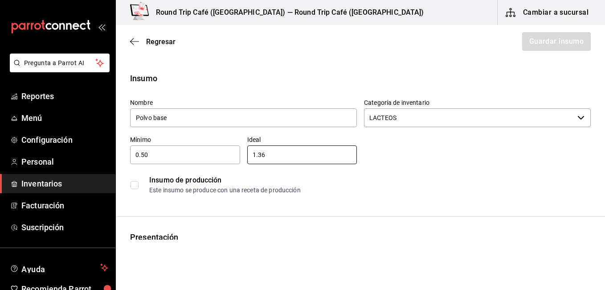
click at [130, 183] on div "Insumo de producción Este insumo se produce con una receta de producción" at bounding box center [360, 184] width 461 height 27
click at [134, 183] on input "checkbox" at bounding box center [135, 185] width 8 height 8
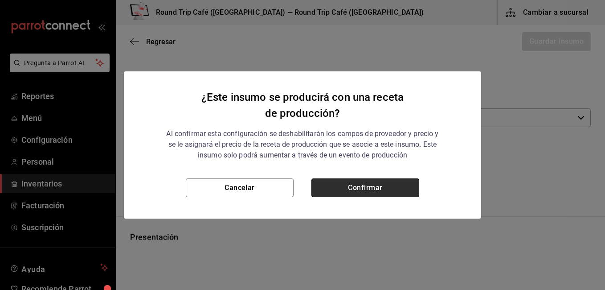
click at [383, 191] on button "Confirmar" at bounding box center [365, 187] width 108 height 19
checkbox input "true"
type input "$0.00"
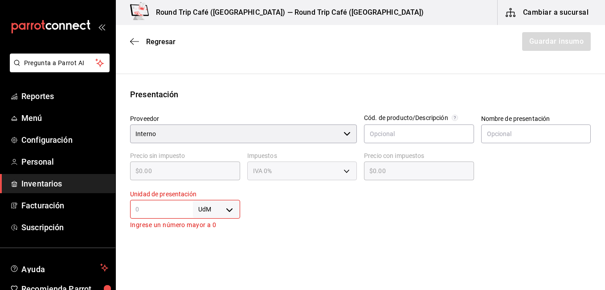
scroll to position [160, 0]
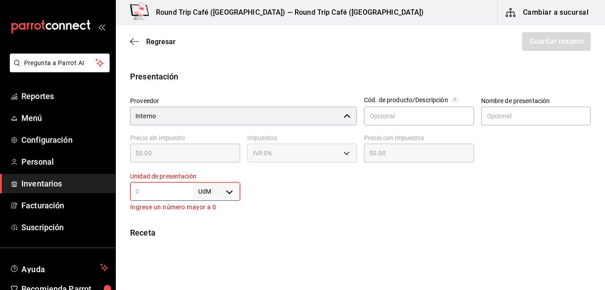
click at [345, 113] on div "Interno ​" at bounding box center [243, 115] width 227 height 19
type input "I"
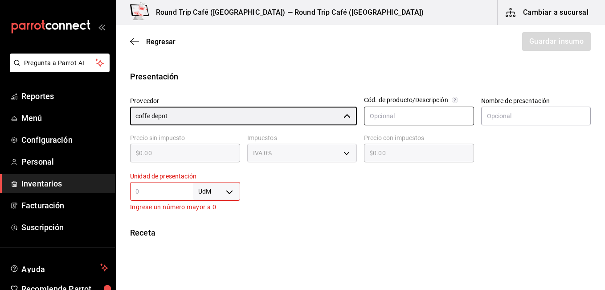
type input "coffe depot"
click at [445, 115] on input "text" at bounding box center [419, 115] width 110 height 19
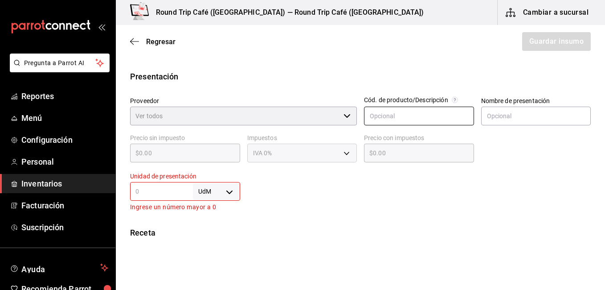
click at [426, 117] on input "text" at bounding box center [419, 115] width 110 height 19
click at [492, 90] on div "Nombre de presentación" at bounding box center [532, 108] width 117 height 37
click at [502, 111] on input "text" at bounding box center [536, 115] width 110 height 19
type input "p"
type input "explosion"
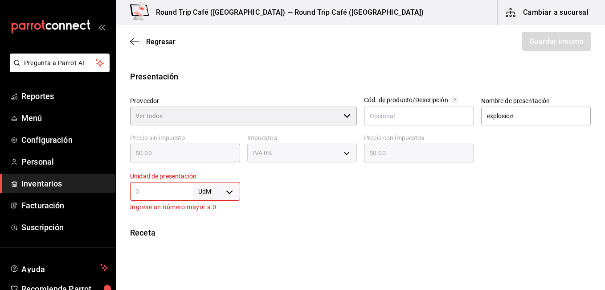
click at [202, 163] on div "Precio sin impuesto $0.00 ​" at bounding box center [181, 146] width 117 height 38
click at [376, 118] on input "text" at bounding box center [419, 115] width 110 height 19
type input "5345100120"
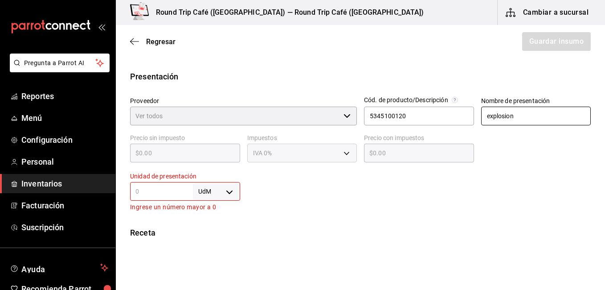
click at [507, 110] on input "explosion" at bounding box center [536, 115] width 110 height 19
click at [293, 151] on div "IVA 0%" at bounding box center [302, 152] width 110 height 19
click at [229, 191] on body "Pregunta a Parrot AI Reportes Menú Configuración Personal Inventarios Facturaci…" at bounding box center [302, 119] width 605 height 239
click at [219, 205] on li "kg" at bounding box center [215, 204] width 46 height 15
type input "KILOGRAM"
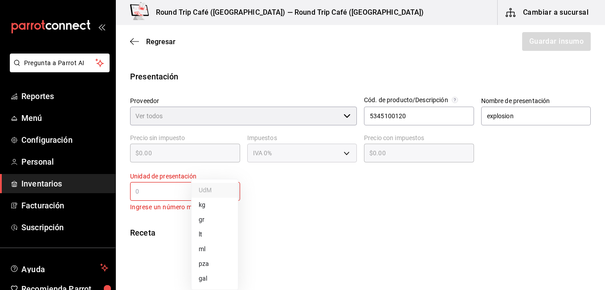
type input "KILOGRAM"
click at [143, 191] on input "text" at bounding box center [161, 191] width 63 height 11
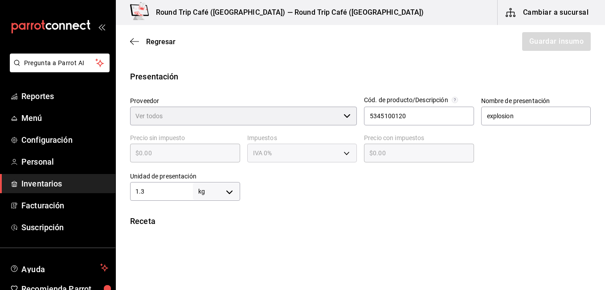
type input "1.36"
click at [253, 117] on input "Proveedor" at bounding box center [235, 115] width 210 height 19
click at [343, 114] on div "​" at bounding box center [243, 115] width 227 height 19
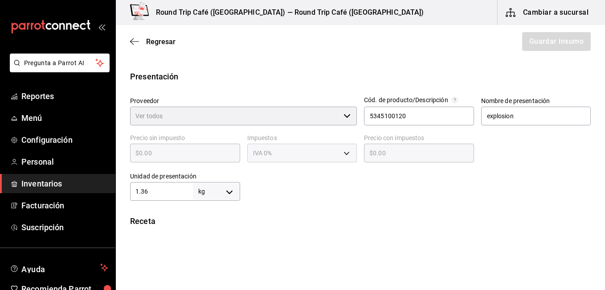
click at [343, 117] on div "​" at bounding box center [243, 115] width 227 height 19
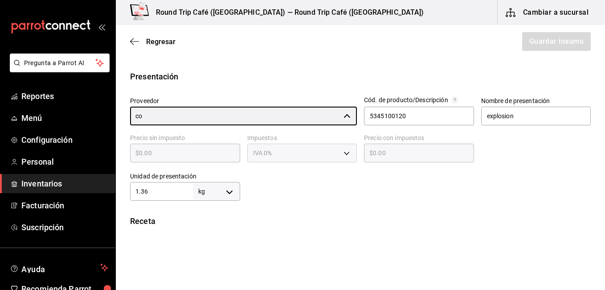
type input "co"
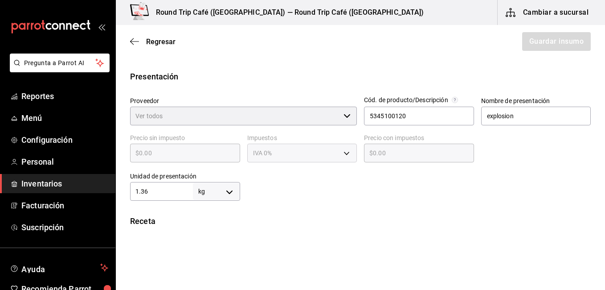
click at [330, 77] on div "Presentación" at bounding box center [360, 76] width 461 height 12
click at [344, 115] on div "​" at bounding box center [243, 115] width 227 height 19
click at [283, 124] on input "Proveedor" at bounding box center [235, 115] width 210 height 19
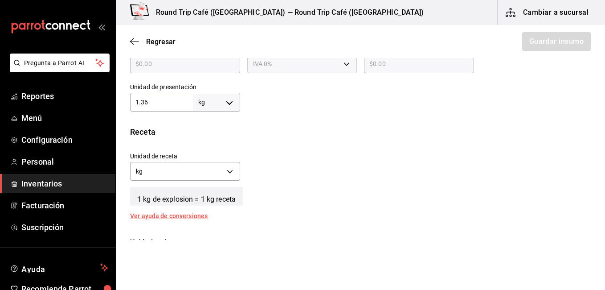
scroll to position [325, 0]
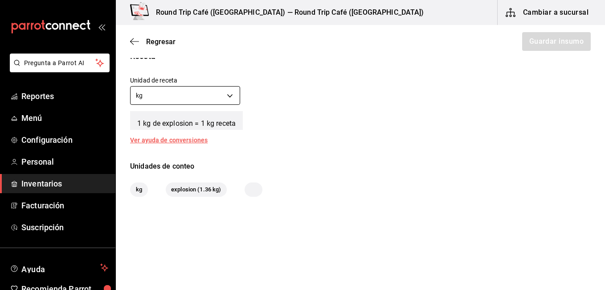
click at [234, 95] on body "Pregunta a Parrot AI Reportes Menú Configuración Personal Inventarios Facturaci…" at bounding box center [302, 119] width 605 height 239
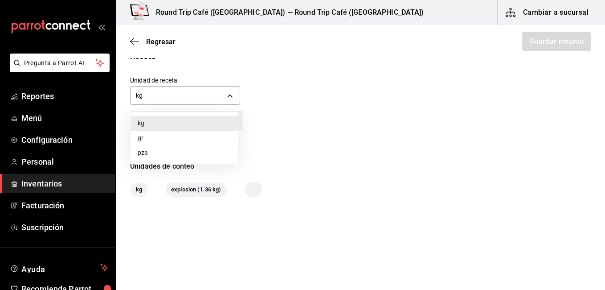
click at [188, 141] on li "gr" at bounding box center [184, 138] width 107 height 15
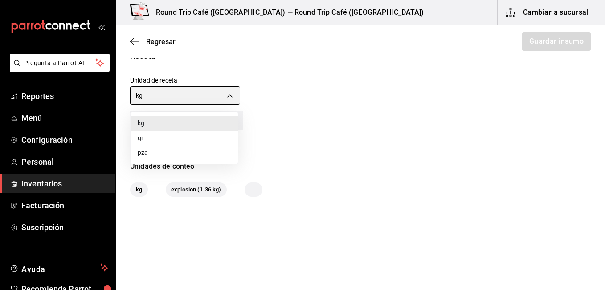
type input "GRAM"
type input "1,360"
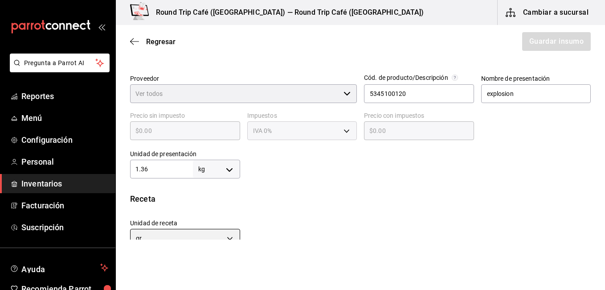
scroll to position [58, 0]
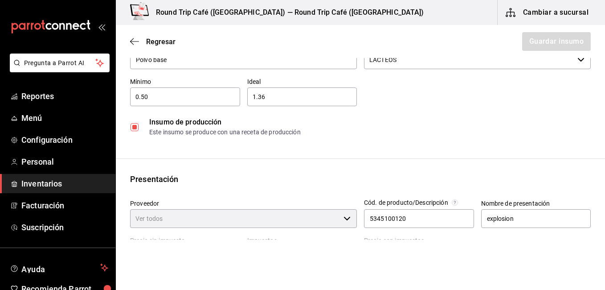
click at [269, 220] on input "Proveedor" at bounding box center [235, 218] width 210 height 19
type input "c"
type input "s"
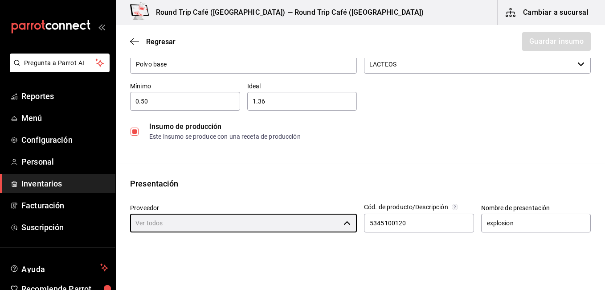
scroll to position [89, 0]
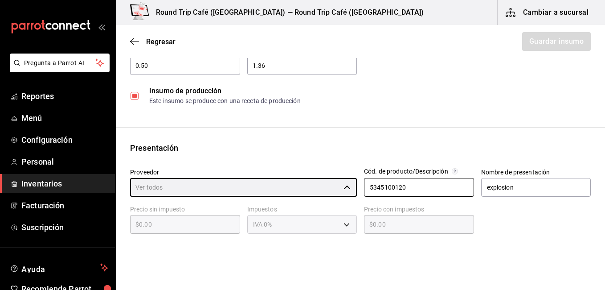
click at [400, 185] on input "5345100120" at bounding box center [419, 187] width 110 height 19
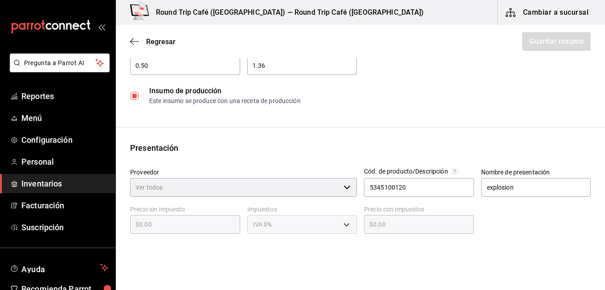
click at [331, 179] on input "Proveedor" at bounding box center [235, 187] width 210 height 19
click at [345, 189] on div "​" at bounding box center [243, 187] width 227 height 19
click at [250, 182] on input "Proveedor" at bounding box center [235, 187] width 210 height 19
click at [568, 48] on div "Regresar Guardar insumo" at bounding box center [360, 41] width 489 height 33
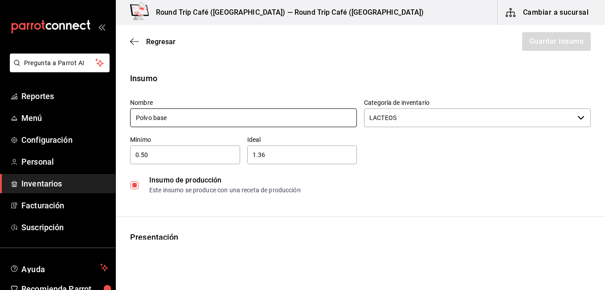
click at [155, 119] on input "Polvo base" at bounding box center [243, 117] width 227 height 19
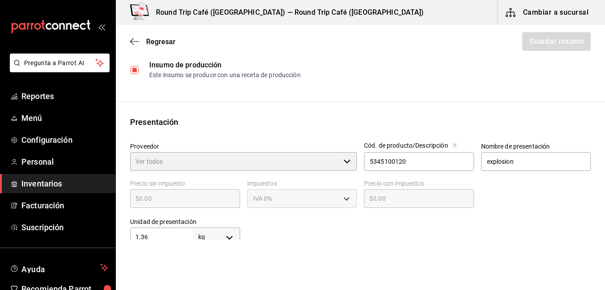
scroll to position [125, 0]
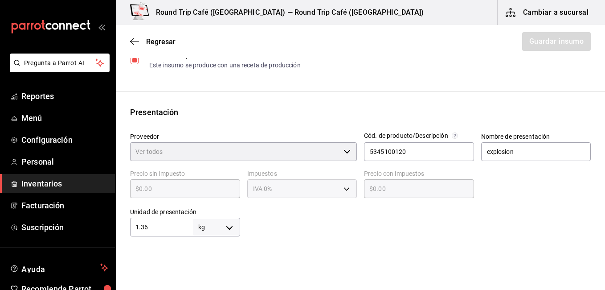
type input "Polvo Base"
click at [305, 153] on input "Proveedor" at bounding box center [235, 151] width 210 height 19
type input "S"
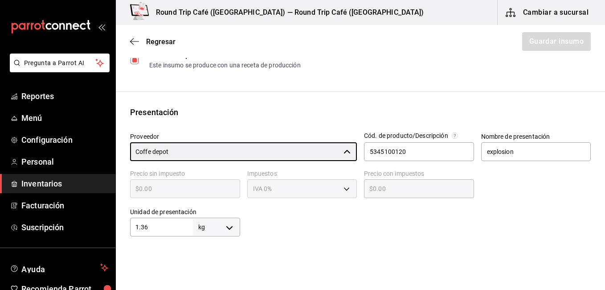
type input "Coffe depot"
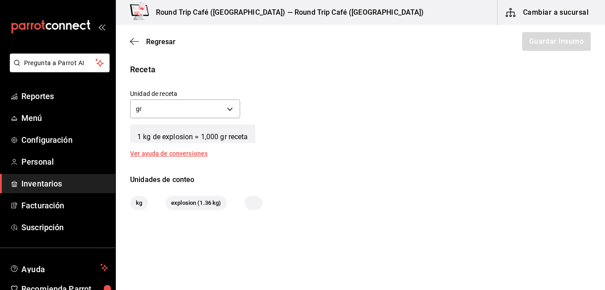
scroll to position [0, 0]
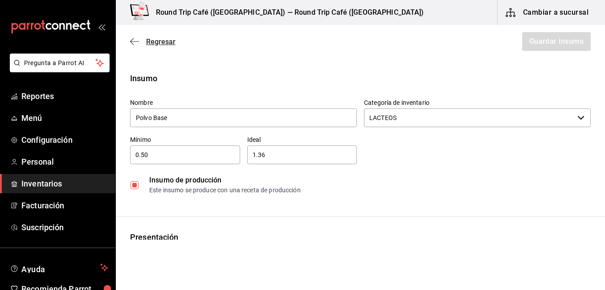
click at [135, 45] on icon "button" at bounding box center [134, 41] width 9 height 8
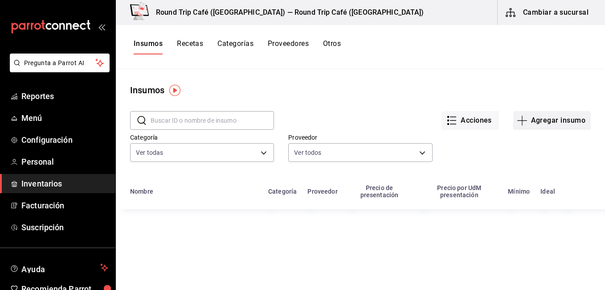
click at [531, 120] on button "Agregar insumo" at bounding box center [552, 120] width 78 height 19
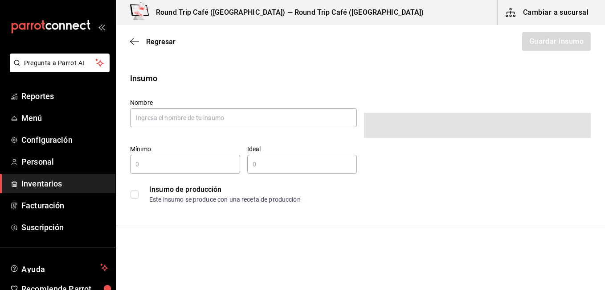
type input "$0.00"
click at [279, 115] on input "text" at bounding box center [243, 117] width 227 height 19
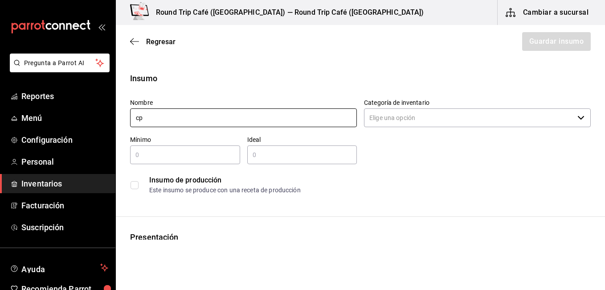
type input "c"
type input "Polvo base"
click at [420, 119] on input "Categoría de inventario" at bounding box center [469, 117] width 210 height 19
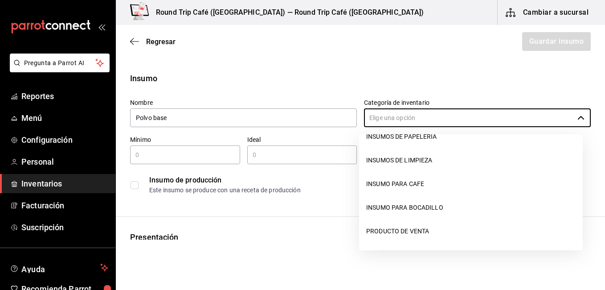
scroll to position [33, 0]
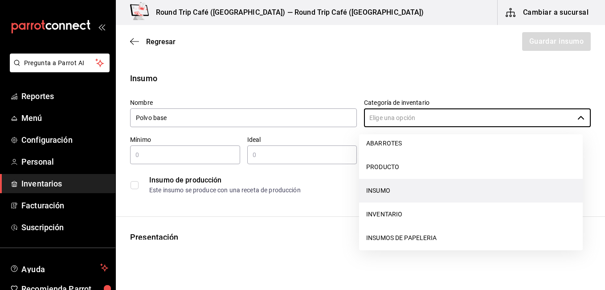
click at [443, 188] on li "INSUMO" at bounding box center [471, 191] width 224 height 24
type input "INSUMO"
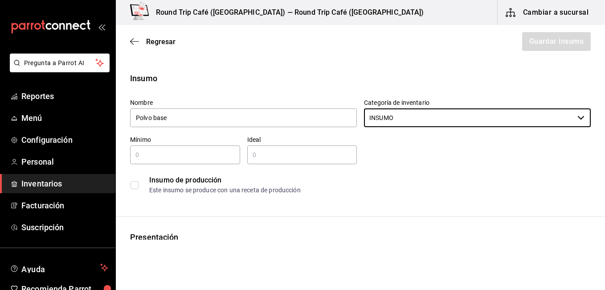
click at [179, 159] on input "text" at bounding box center [185, 154] width 110 height 11
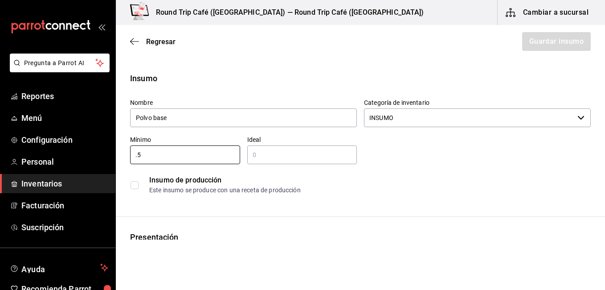
click at [262, 155] on input "text" at bounding box center [302, 154] width 110 height 11
type input "0.5"
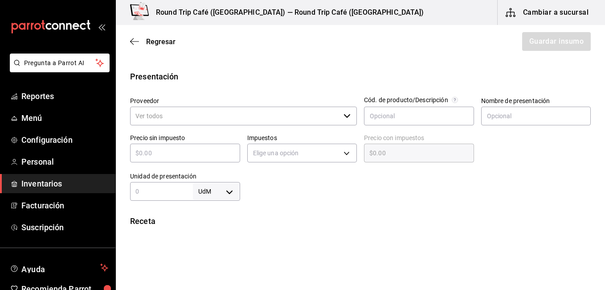
scroll to position [178, 0]
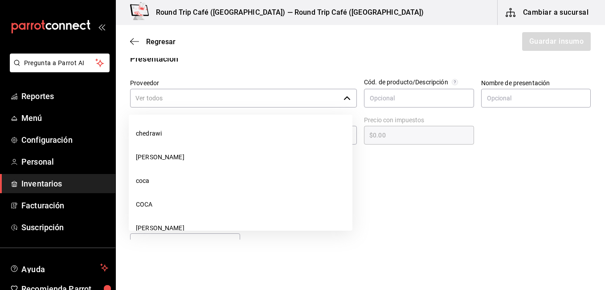
click at [346, 99] on icon "button" at bounding box center [346, 97] width 7 height 7
type input "1.36"
click at [321, 99] on input "Proveedor" at bounding box center [235, 98] width 210 height 19
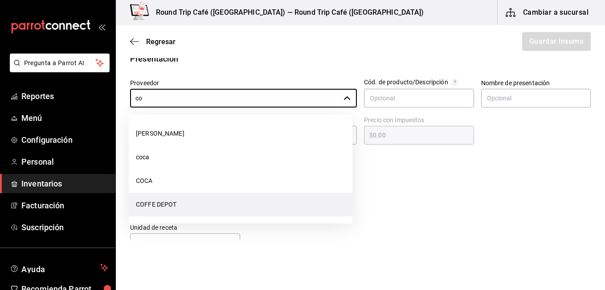
click at [231, 206] on li "COFFE DEPOT" at bounding box center [241, 204] width 224 height 24
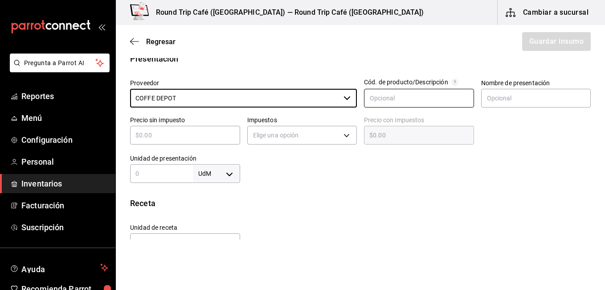
type input "COFFE DEPOT"
click at [420, 97] on input "text" at bounding box center [419, 98] width 110 height 19
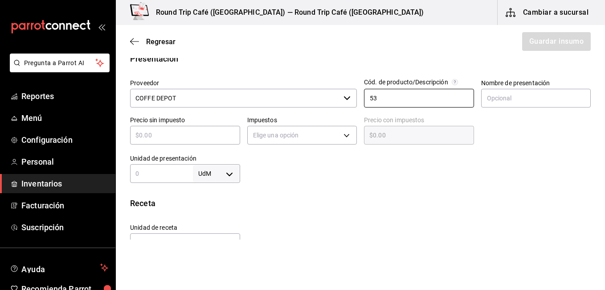
type input "5"
type input "5345100120"
type input "explosion"
type input "1.36"
type input "KILOGRAM"
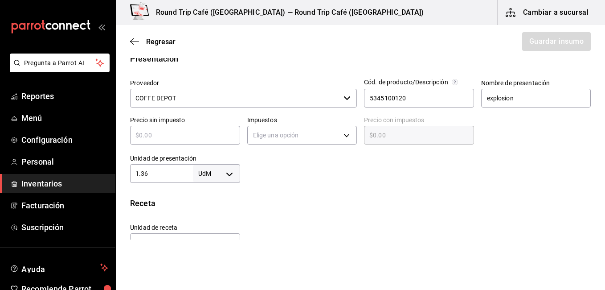
type input "GRAM"
type input "1,360"
click at [201, 136] on input "text" at bounding box center [185, 135] width 110 height 11
type input "$29"
type input "$2.00"
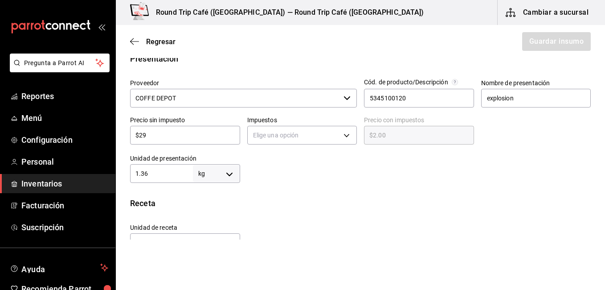
type input "$290"
type input "$290.00"
type input "$290"
click at [282, 135] on body "Pregunta a Parrot AI Reportes Menú Configuración Personal Inventarios Facturaci…" at bounding box center [302, 119] width 605 height 239
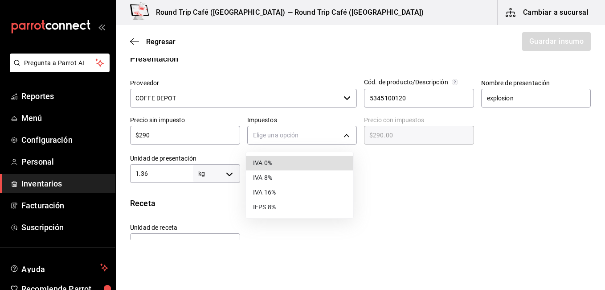
click at [269, 191] on li "IVA 16%" at bounding box center [299, 192] width 107 height 15
type input "IVA_16"
type input "$336.40"
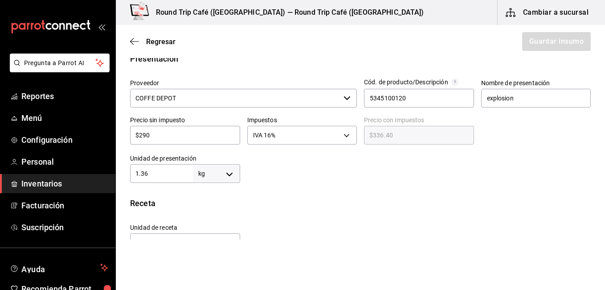
click at [162, 134] on input "$290" at bounding box center [185, 135] width 110 height 11
type input "$29"
type input "$33.64"
type input "$2"
type input "$2.32"
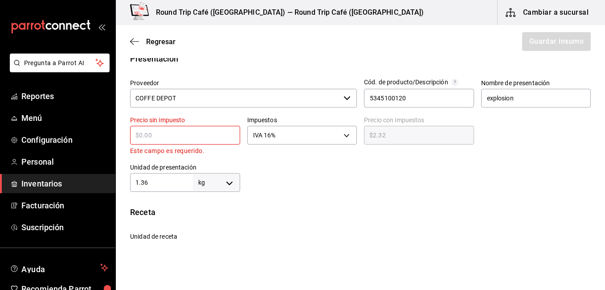
type input "$0.00"
type input "$2"
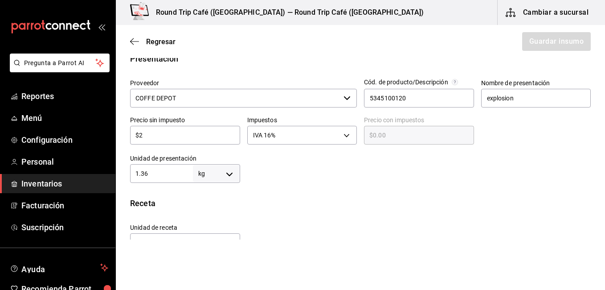
type input "$2.32"
type input "$23"
type input "$26.68"
type input "$236"
type input "$273.76"
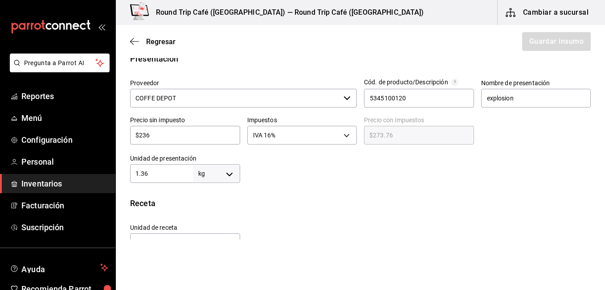
click at [162, 134] on input "$236" at bounding box center [185, 135] width 110 height 11
type input "$23"
type input "$26.68"
type input "$2"
type input "$2.32"
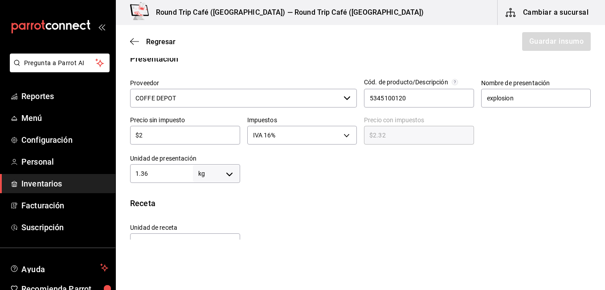
type input "$25"
type input "$29.00"
type input "$256"
type input "$296.96"
type input "$25"
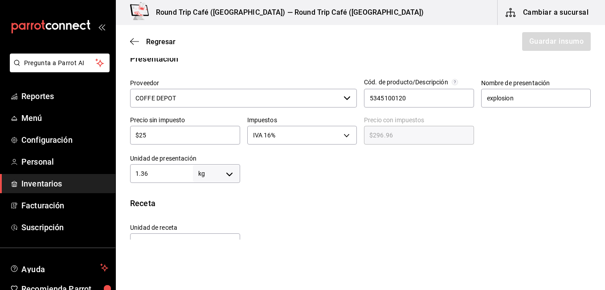
type input "$29.00"
type input "$251"
type input "$291.16"
type input "$25"
type input "$29.00"
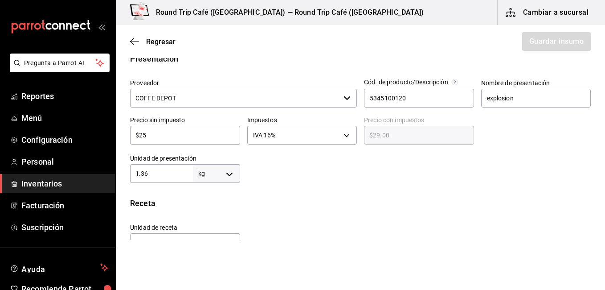
type input "$250"
type input "$290.00"
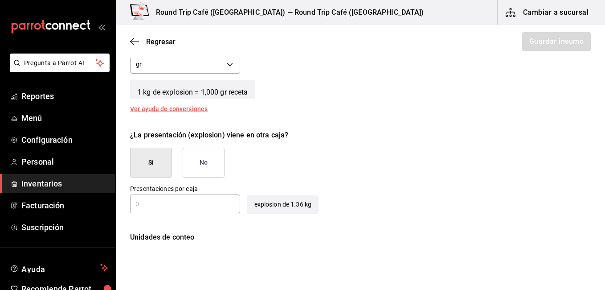
scroll to position [410, 0]
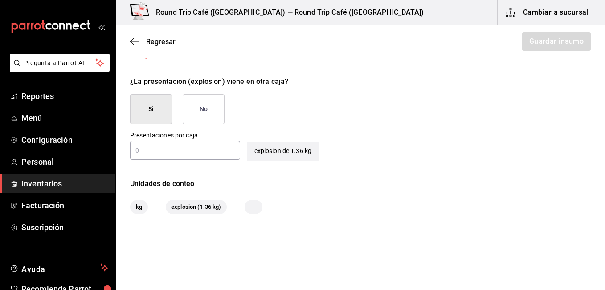
type input "$250"
click at [204, 103] on button "No" at bounding box center [204, 109] width 42 height 30
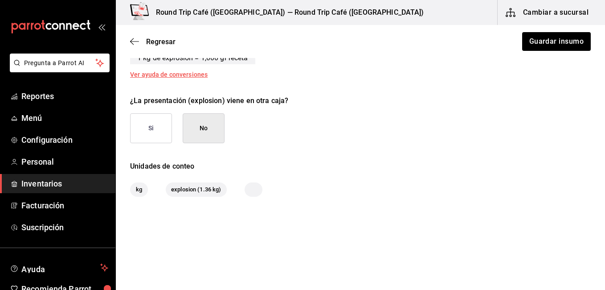
scroll to position [391, 0]
click at [568, 42] on button "Guardar insumo" at bounding box center [555, 41] width 69 height 19
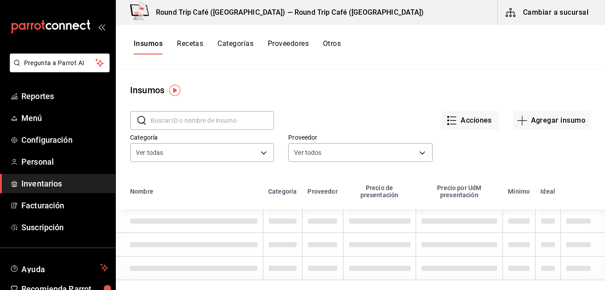
click at [195, 45] on button "Recetas" at bounding box center [190, 46] width 26 height 15
click at [195, 42] on div "Insumo creado correctamente" at bounding box center [302, 25] width 239 height 38
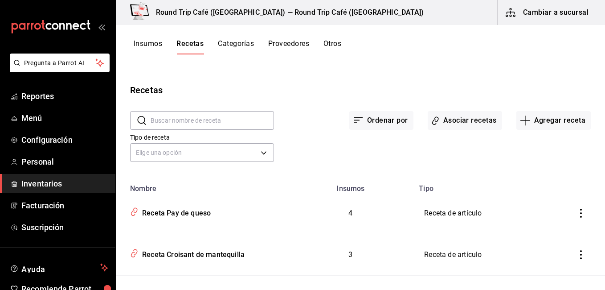
scroll to position [187, 0]
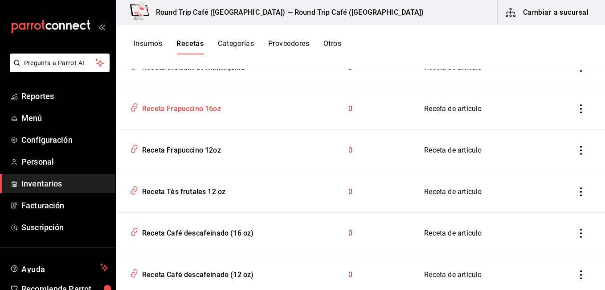
click at [182, 114] on div "Receta Frapuccino 16oz" at bounding box center [202, 106] width 151 height 17
click at [194, 112] on div "Receta Frapuccino 16oz" at bounding box center [180, 107] width 82 height 14
click at [155, 109] on div "Receta Frapuccino 16oz" at bounding box center [180, 107] width 82 height 14
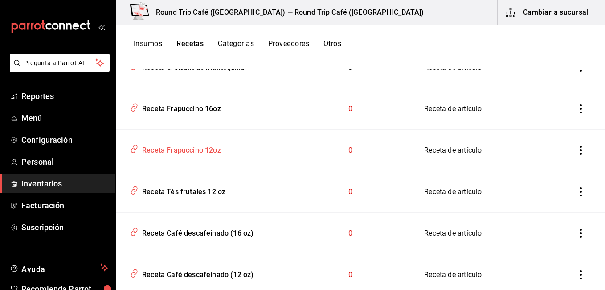
click at [155, 108] on div "Receta Frapuccino 16oz" at bounding box center [180, 107] width 82 height 14
click at [134, 107] on icon "inventoriesTable" at bounding box center [134, 107] width 8 height 10
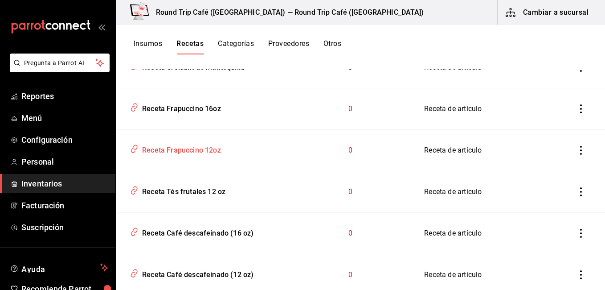
click at [145, 106] on div "Receta Frapuccino 16oz" at bounding box center [180, 107] width 82 height 14
click at [158, 105] on div "Receta Frapuccino 16oz" at bounding box center [180, 107] width 82 height 14
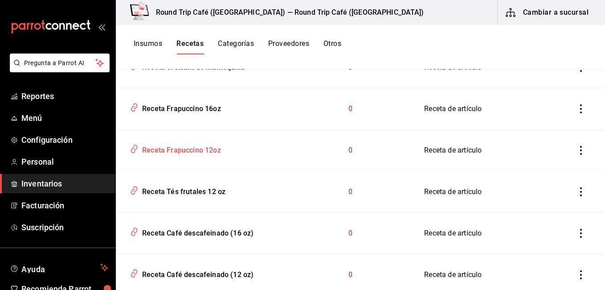
click at [207, 111] on div "Receta Frapuccino 16oz" at bounding box center [180, 107] width 82 height 14
click at [212, 109] on div "Receta Frapuccino 16oz" at bounding box center [180, 107] width 82 height 14
click at [572, 163] on td "inventoriesTable" at bounding box center [582, 150] width 45 height 41
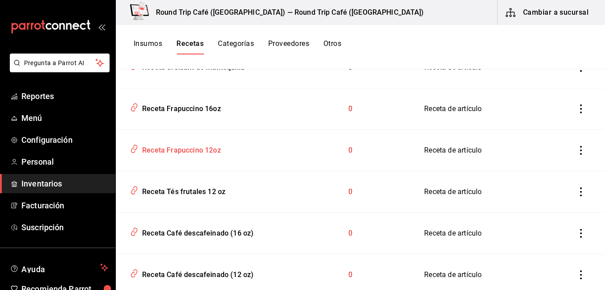
click at [574, 162] on td "inventoriesTable" at bounding box center [582, 150] width 45 height 41
click at [207, 159] on td "Receta Frapuccino 12oz" at bounding box center [202, 150] width 172 height 41
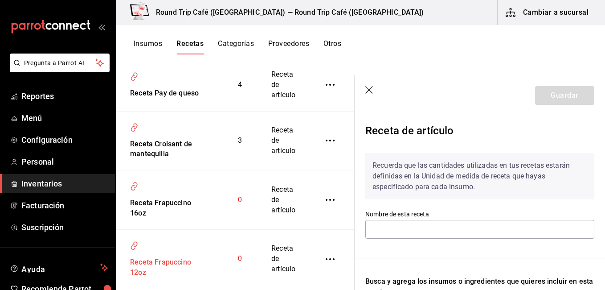
type input "Receta Frapuccino 16oz"
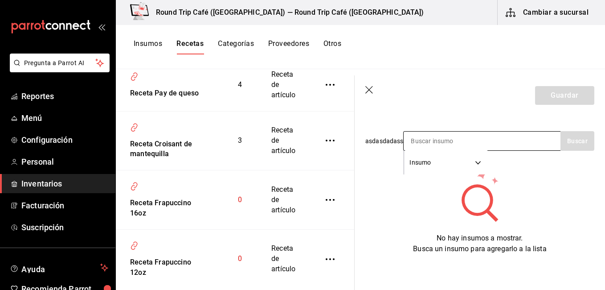
click at [442, 135] on input at bounding box center [448, 140] width 89 height 19
type input "o"
type input "polvo bas"
click at [560, 142] on button "Buscar" at bounding box center [577, 141] width 34 height 20
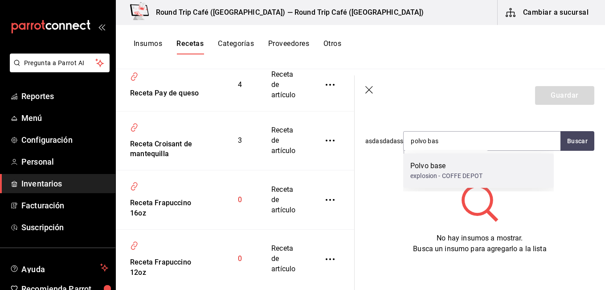
click at [454, 173] on div "explosion - COFFE DEPOT" at bounding box center [446, 175] width 72 height 9
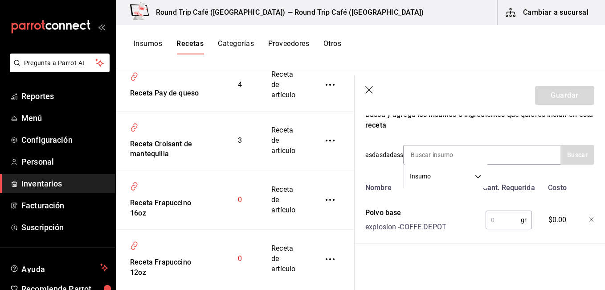
scroll to position [173, 0]
type input "6"
click at [495, 217] on input "text" at bounding box center [503, 220] width 35 height 18
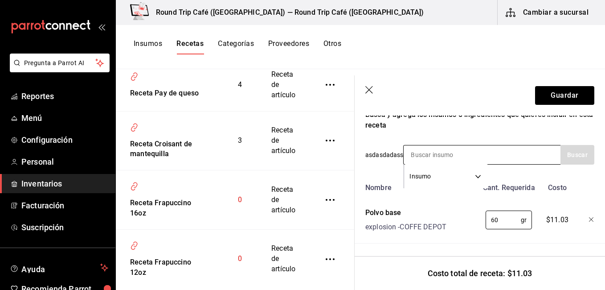
type input "60"
click at [476, 156] on input at bounding box center [448, 154] width 89 height 19
type input "azucar"
click at [580, 152] on button "Buscar" at bounding box center [577, 155] width 34 height 20
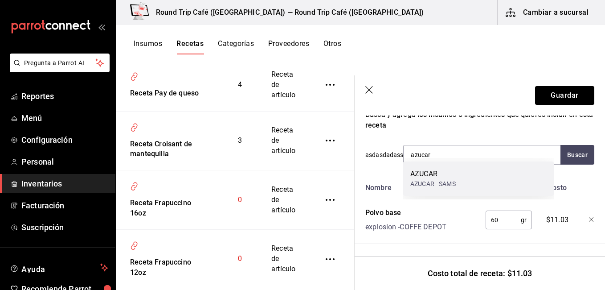
click at [470, 182] on div "AZUCAR AZUCAR - SAMS" at bounding box center [478, 178] width 151 height 34
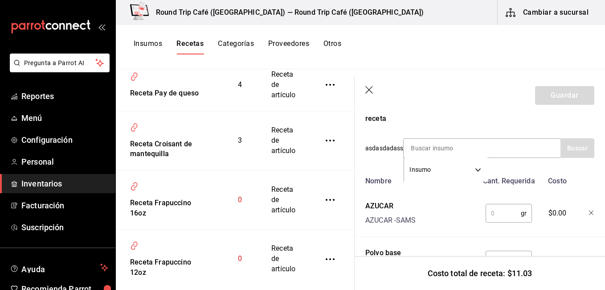
click at [491, 212] on input "text" at bounding box center [503, 213] width 35 height 18
type input "25"
click at [440, 147] on input at bounding box center [448, 148] width 89 height 19
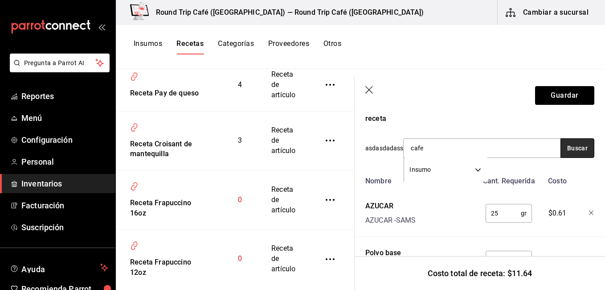
click at [577, 154] on button "Buscar" at bounding box center [577, 148] width 34 height 20
type input "c"
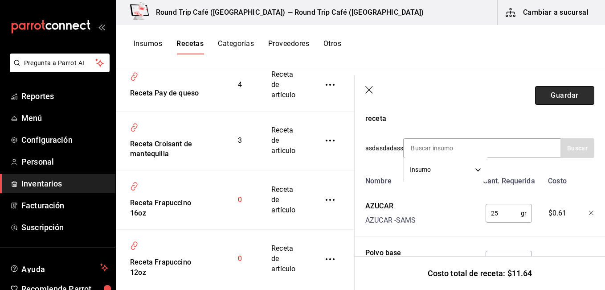
click at [538, 101] on button "Guardar" at bounding box center [564, 95] width 59 height 19
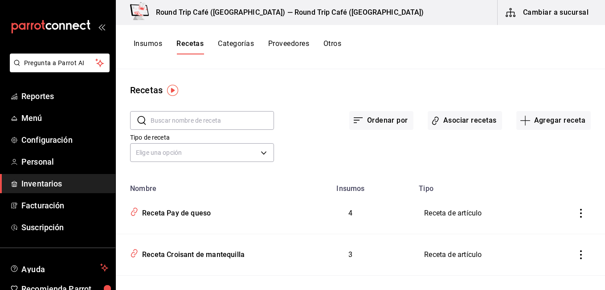
click at [142, 43] on button "Insumos" at bounding box center [148, 46] width 29 height 15
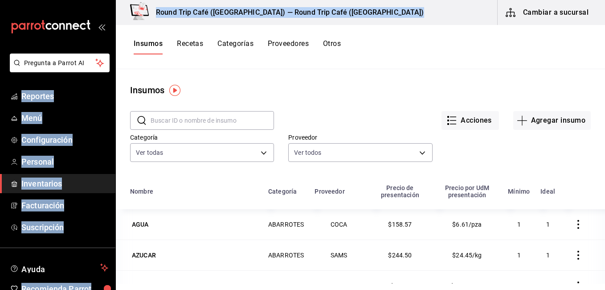
click at [241, 121] on input "text" at bounding box center [212, 120] width 123 height 18
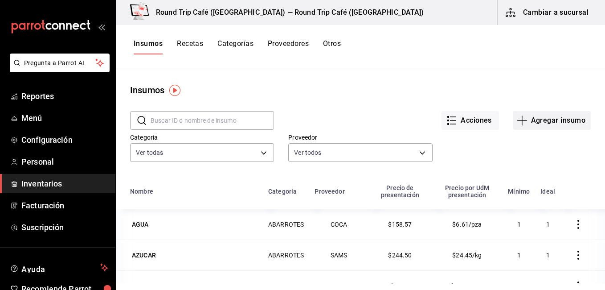
click at [522, 117] on button "Agregar insumo" at bounding box center [552, 120] width 78 height 19
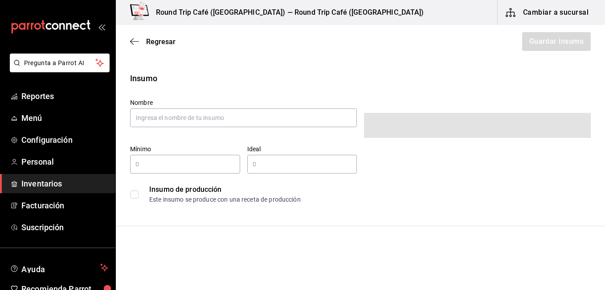
type input "$0.00"
